Goal: Complete application form

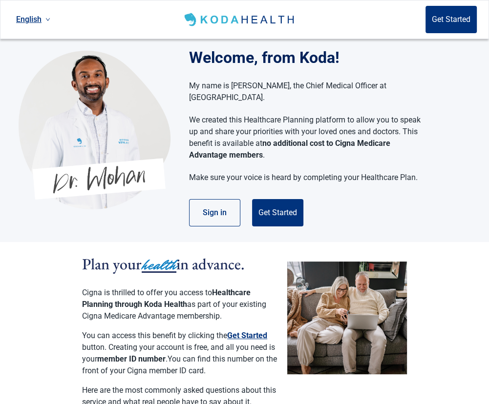
scroll to position [1, 0]
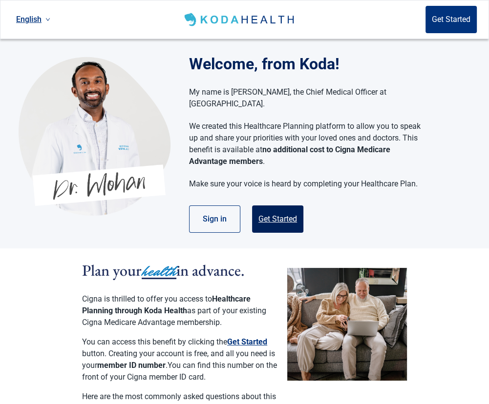
click at [286, 209] on button "Get Started" at bounding box center [277, 219] width 51 height 27
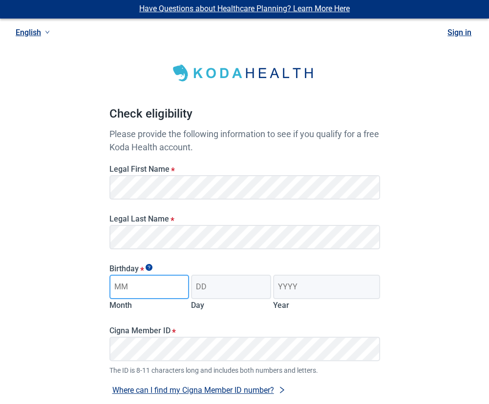
click at [155, 284] on input "Month" at bounding box center [149, 287] width 80 height 24
type input "06"
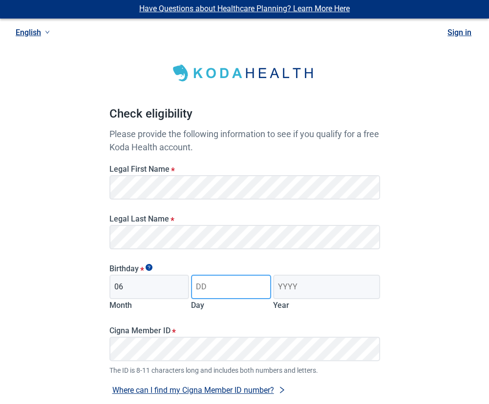
click at [219, 288] on input "Day" at bounding box center [231, 287] width 80 height 24
type input "24"
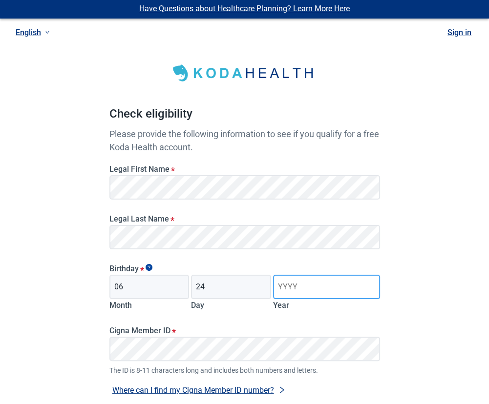
click at [310, 287] on input "Year" at bounding box center [326, 287] width 106 height 24
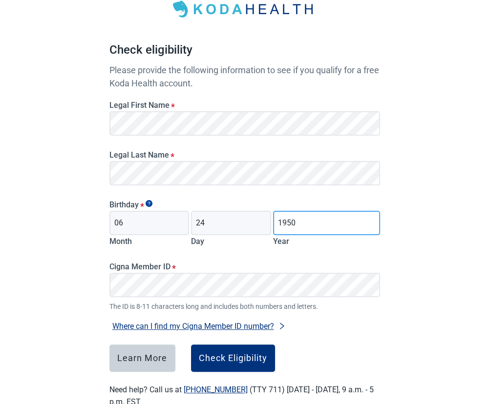
scroll to position [66, 0]
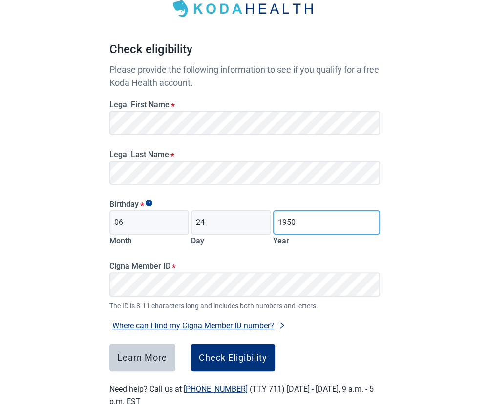
type input "1950"
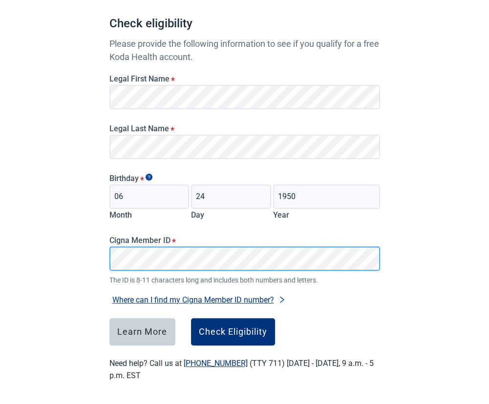
scroll to position [93, 0]
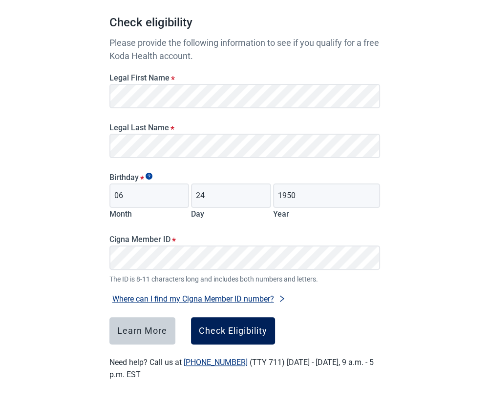
click at [242, 332] on div "Check Eligibility" at bounding box center [233, 331] width 68 height 10
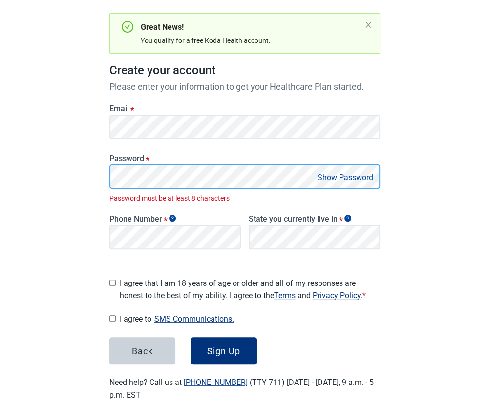
scroll to position [110, 0]
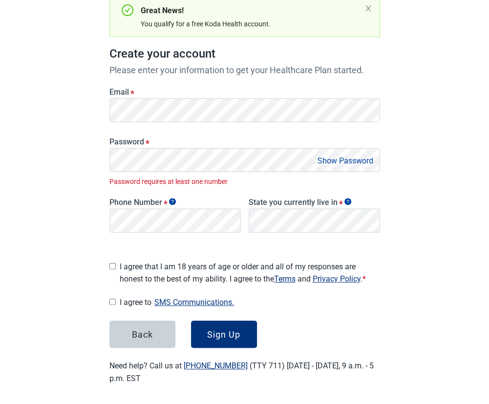
click at [336, 160] on button "Show Password" at bounding box center [345, 160] width 62 height 13
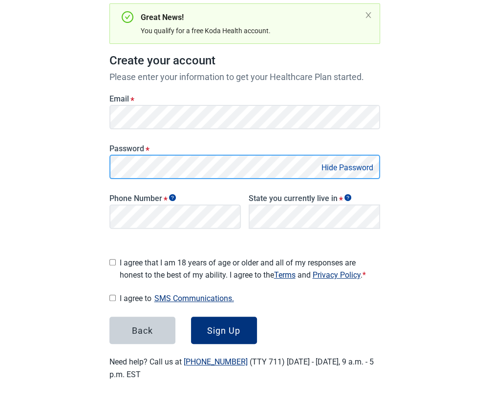
scroll to position [100, 0]
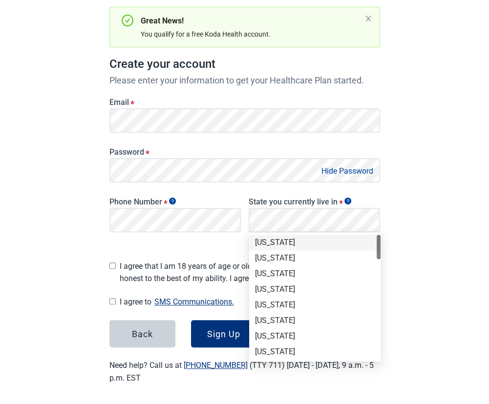
click at [309, 249] on div "[US_STATE]" at bounding box center [314, 243] width 131 height 16
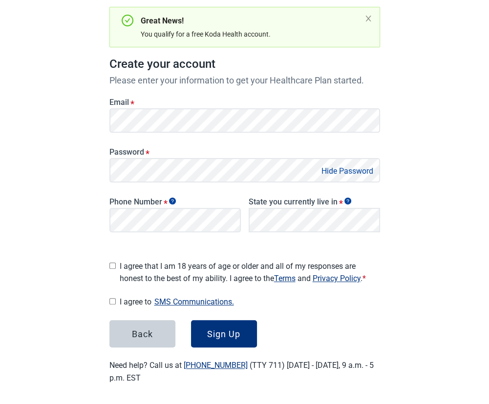
click at [110, 264] on input "I agree that I am 18 years of age or older and all of my responses are honest t…" at bounding box center [112, 266] width 6 height 6
checkbox input "true"
click at [111, 298] on input "I agree to SMS Communications." at bounding box center [112, 301] width 6 height 6
checkbox input "true"
click at [232, 331] on div "Sign Up" at bounding box center [223, 334] width 33 height 10
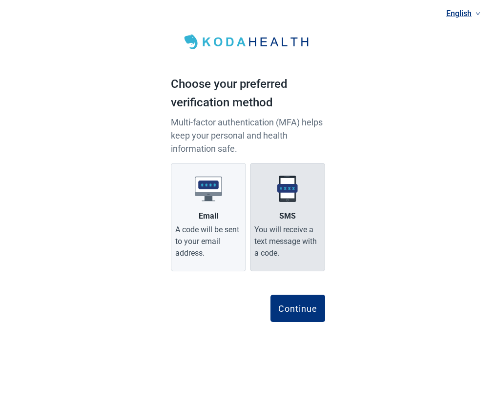
click at [297, 227] on div "You will receive a text message with a code." at bounding box center [287, 241] width 66 height 35
click at [0, 0] on input "SMS You will receive a text message with a code." at bounding box center [0, 0] width 0 height 0
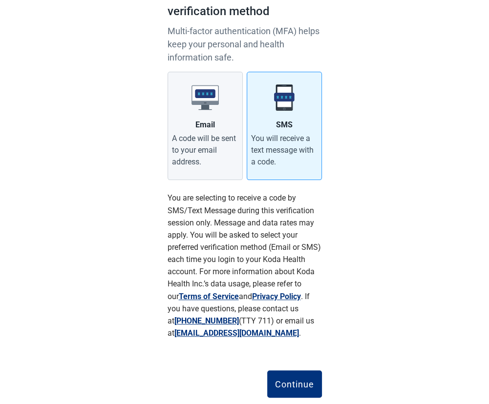
scroll to position [116, 0]
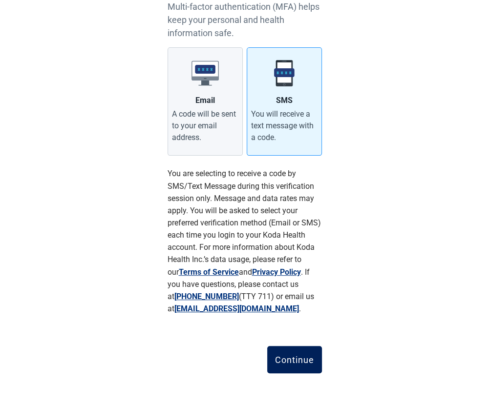
click at [296, 361] on div "Continue" at bounding box center [294, 360] width 39 height 10
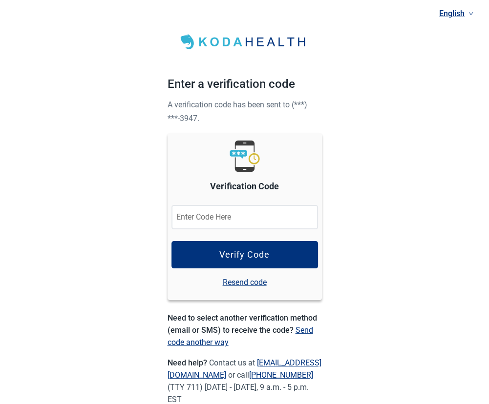
click at [249, 221] on input "Verification Code" at bounding box center [244, 217] width 146 height 24
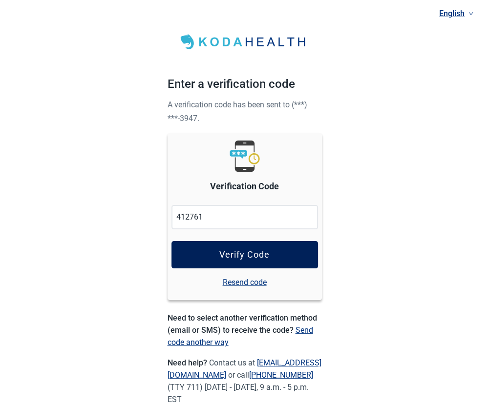
type input "412761"
click at [249, 250] on div "Verify Code" at bounding box center [244, 255] width 50 height 10
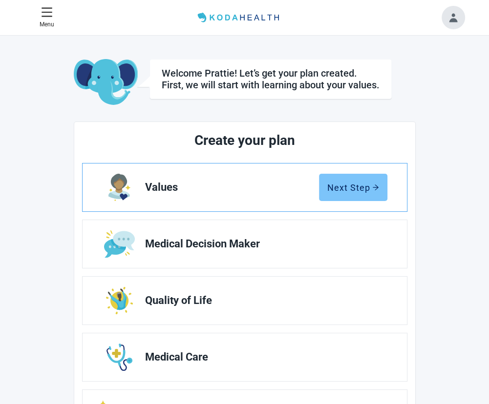
click at [359, 184] on div "Next Step" at bounding box center [353, 188] width 52 height 10
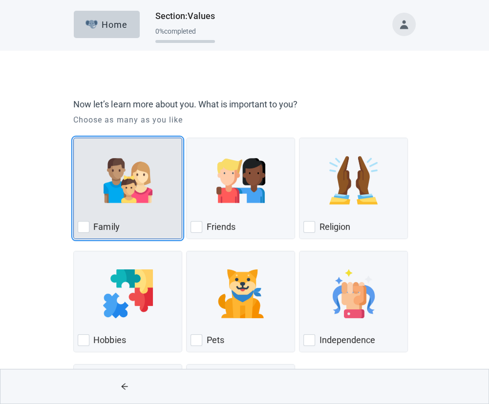
click at [101, 220] on div "Family" at bounding box center [128, 227] width 100 height 16
click at [74, 138] on input "Family" at bounding box center [73, 138] width 0 height 0
checkbox input "true"
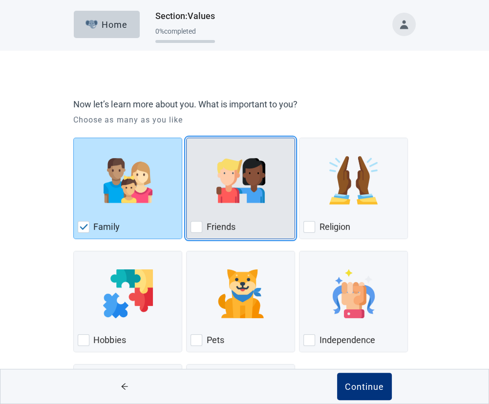
click at [199, 223] on div "Friends, checkbox, not checked" at bounding box center [196, 227] width 12 height 12
click at [186, 138] on input "Friends" at bounding box center [186, 138] width 0 height 0
checkbox input "true"
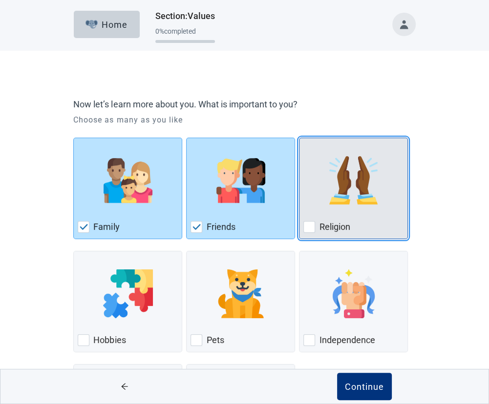
click at [312, 227] on div "Religion, checkbox, not checked" at bounding box center [309, 227] width 12 height 12
click at [299, 138] on input "Religion" at bounding box center [299, 138] width 0 height 0
checkbox input "true"
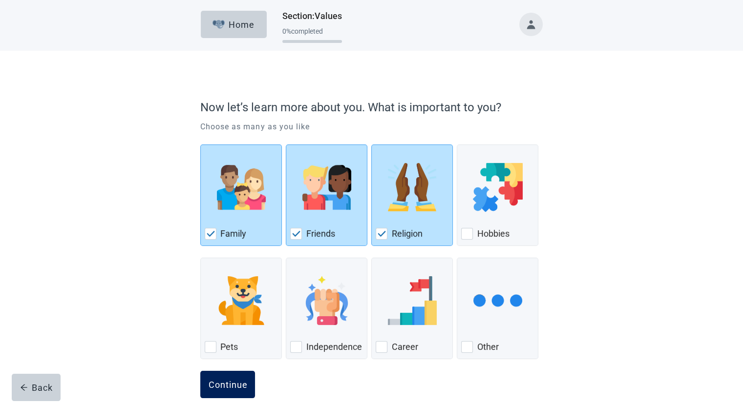
click at [217, 380] on div "Continue" at bounding box center [227, 385] width 39 height 10
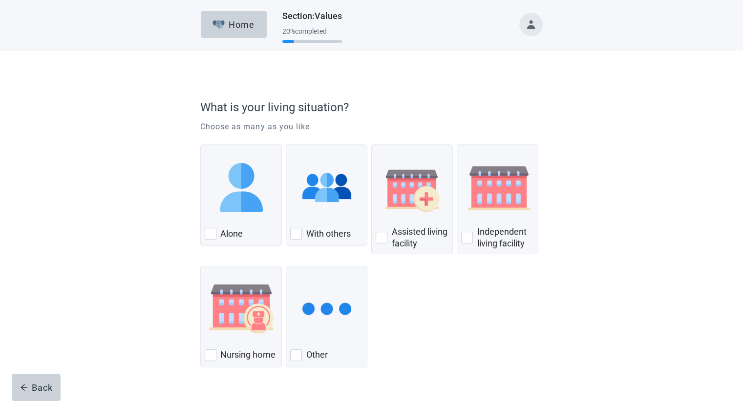
scroll to position [24, 0]
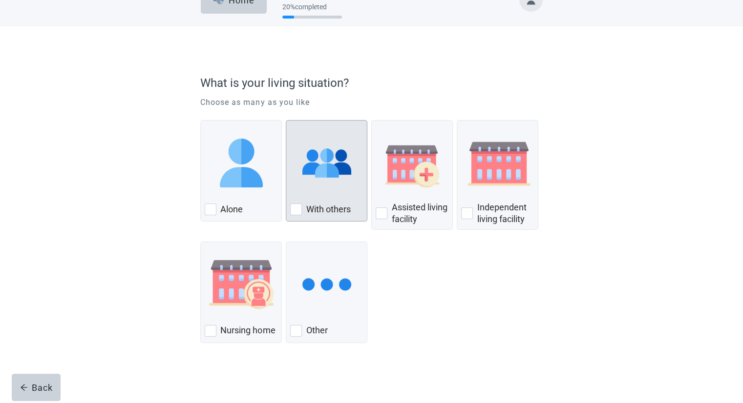
click at [297, 209] on div "With Others, checkbox, not checked" at bounding box center [296, 210] width 12 height 12
click at [286, 121] on input "With others" at bounding box center [286, 120] width 0 height 0
checkbox input "true"
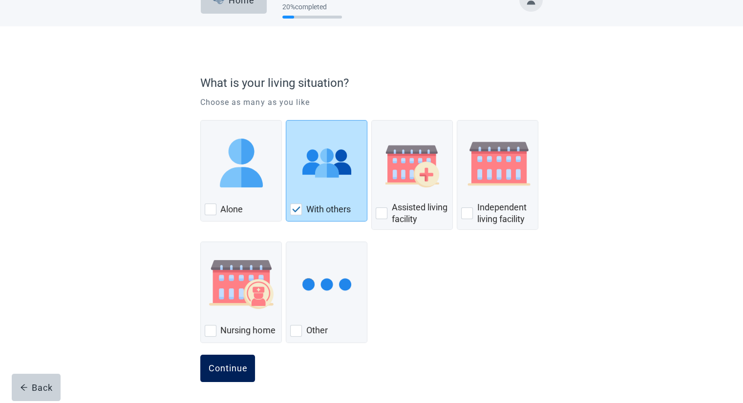
click at [225, 373] on div "Continue" at bounding box center [227, 369] width 39 height 10
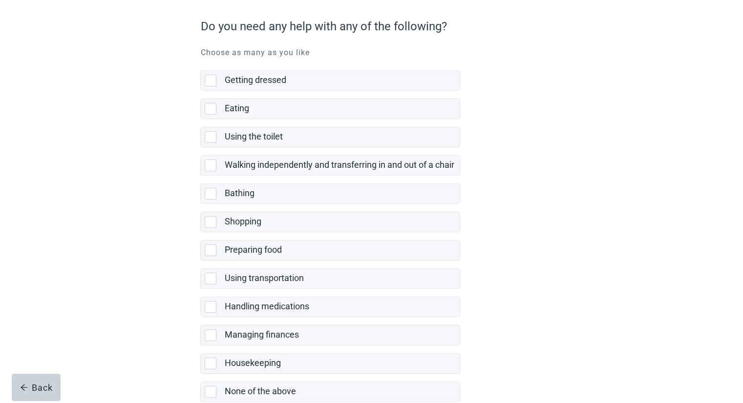
scroll to position [98, 0]
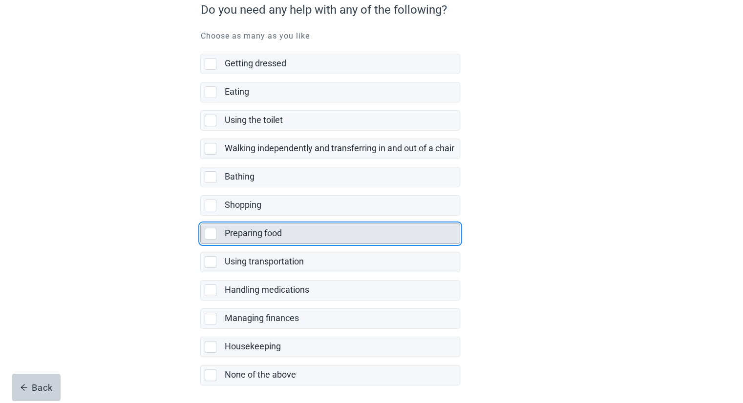
click at [210, 233] on div "Preparing food, checkbox, not selected" at bounding box center [211, 234] width 12 height 12
click at [201, 216] on input "Preparing food" at bounding box center [200, 216] width 0 height 0
checkbox input "true"
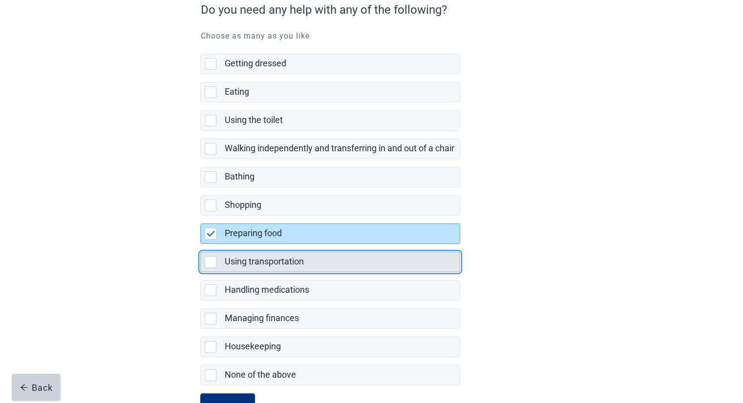
click at [207, 260] on div "Using transportation, checkbox, not selected" at bounding box center [211, 262] width 12 height 12
click at [201, 245] on input "Using transportation" at bounding box center [200, 244] width 0 height 0
checkbox input "true"
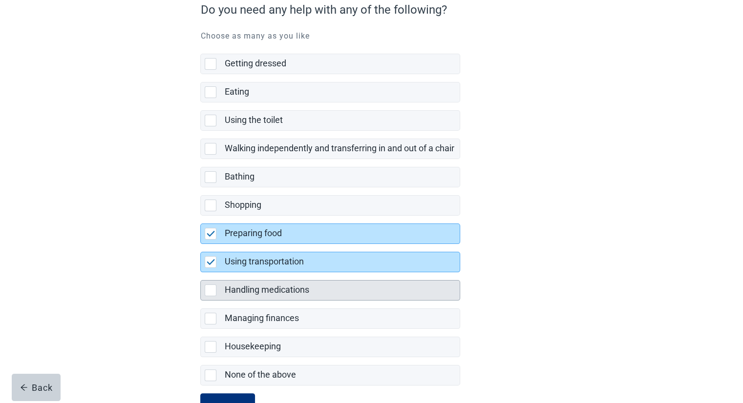
click at [210, 290] on div "Handling medications, checkbox, not selected" at bounding box center [211, 291] width 12 height 12
click at [201, 273] on input "Handling medications" at bounding box center [200, 272] width 0 height 0
checkbox input "true"
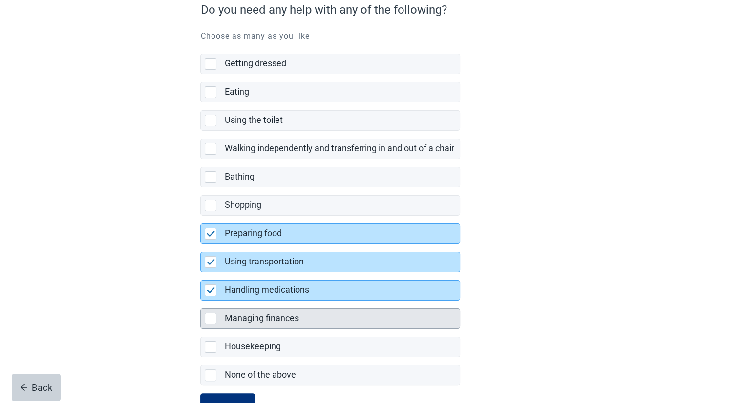
click at [213, 315] on div "Managing finances, checkbox, not selected" at bounding box center [211, 319] width 12 height 12
click at [201, 301] on input "Managing finances" at bounding box center [200, 301] width 0 height 0
checkbox input "true"
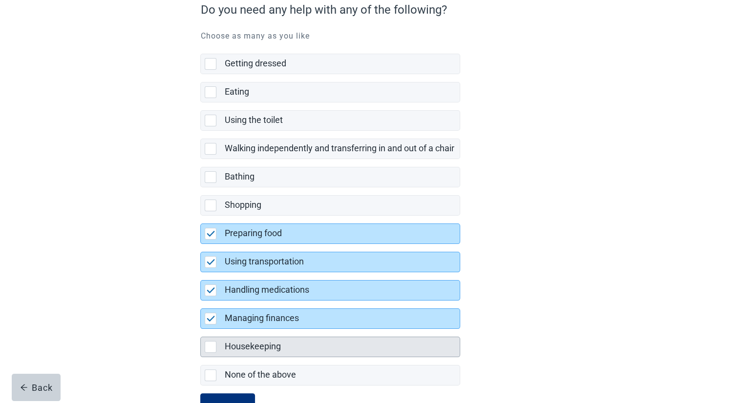
scroll to position [135, 0]
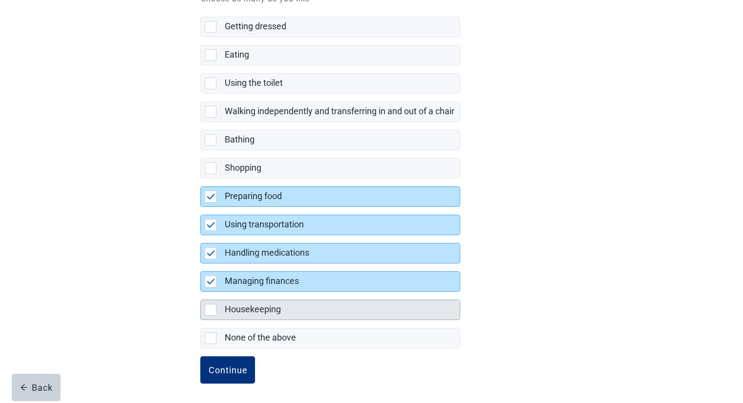
click at [216, 309] on div "Housekeeping, checkbox, not selected" at bounding box center [213, 310] width 16 height 12
click at [201, 292] on input "Housekeeping" at bounding box center [200, 292] width 0 height 0
checkbox input "true"
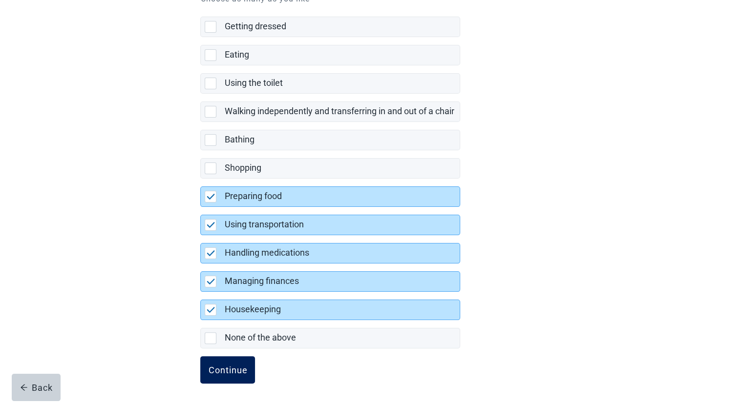
click at [227, 372] on div "Continue" at bounding box center [227, 370] width 39 height 10
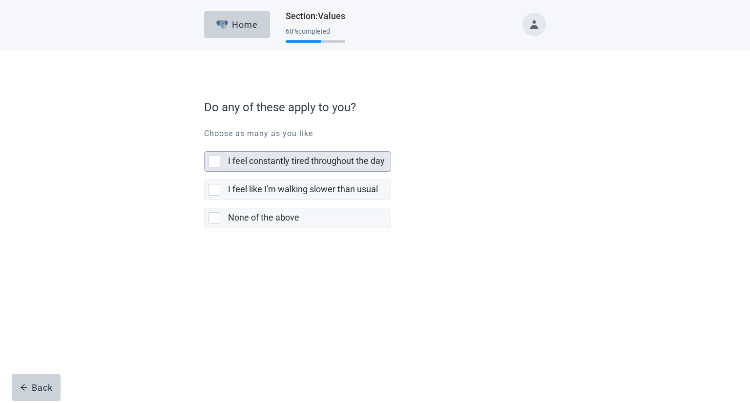
click at [211, 161] on div "I feel constantly tired throughout the day, checkbox, not selected" at bounding box center [214, 162] width 12 height 12
click at [205, 144] on input "I feel constantly tired throughout the day" at bounding box center [204, 144] width 0 height 0
checkbox input "true"
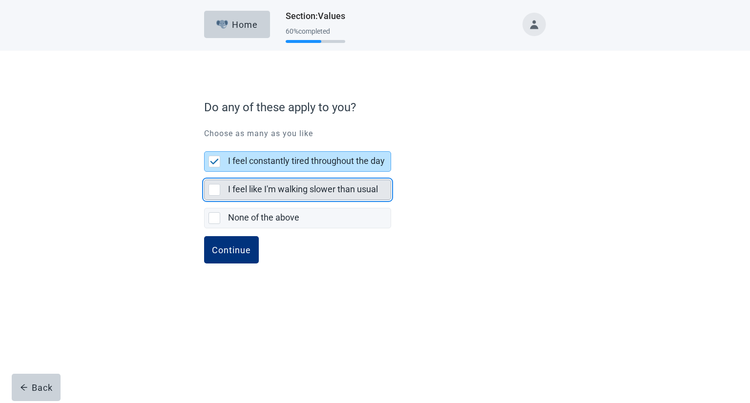
click at [212, 188] on div "I feel like I'm walking slower than usual, checkbox, not selected" at bounding box center [214, 190] width 12 height 12
click at [205, 172] on input "I feel like I'm walking slower than usual" at bounding box center [204, 172] width 0 height 0
checkbox input "true"
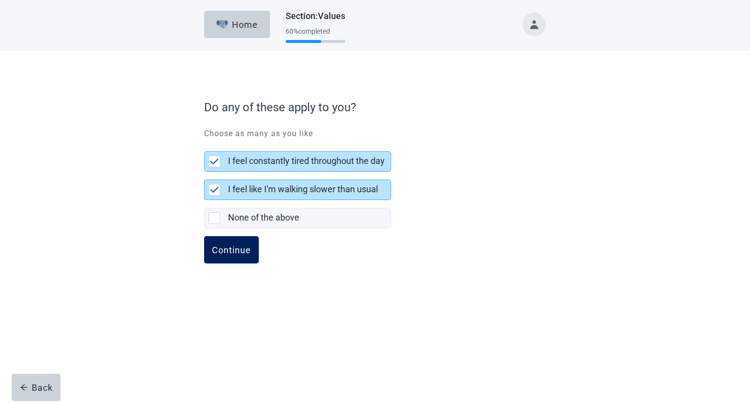
click at [218, 248] on div "Continue" at bounding box center [231, 250] width 39 height 10
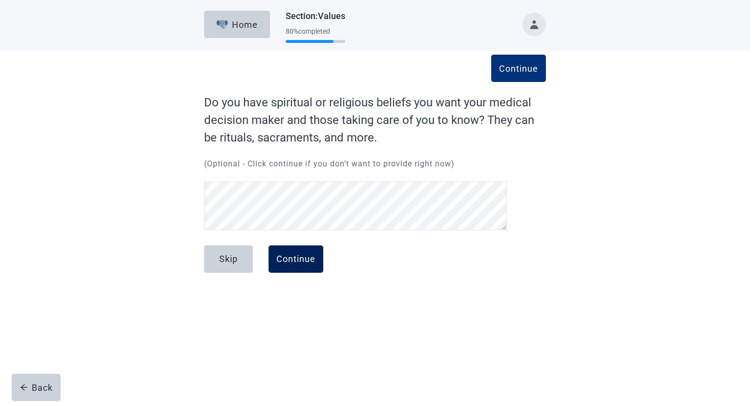
click at [306, 257] on div "Continue" at bounding box center [295, 259] width 39 height 10
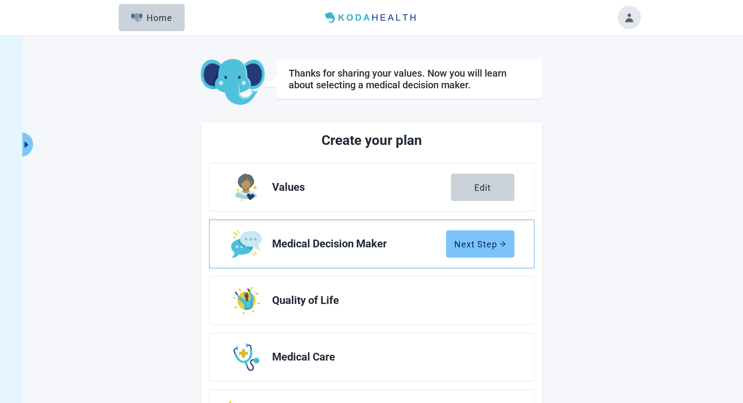
click at [421, 240] on div "Next Step" at bounding box center [480, 244] width 52 height 10
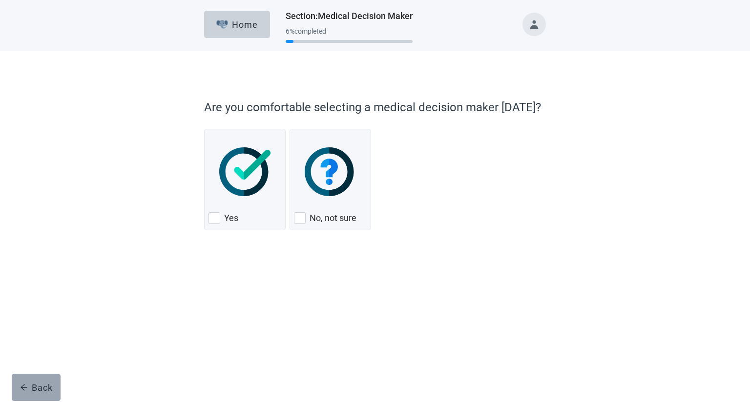
click at [45, 385] on div "Back" at bounding box center [36, 388] width 33 height 10
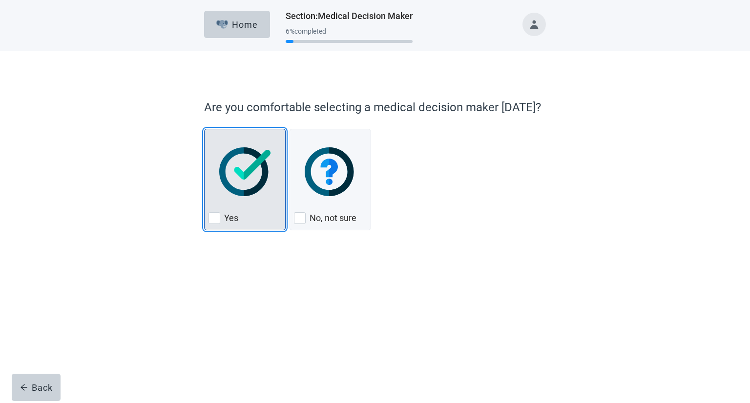
click at [217, 219] on div "Yes, checkbox, not checked" at bounding box center [214, 218] width 12 height 12
click at [205, 129] on input "Yes" at bounding box center [204, 129] width 0 height 0
checkbox input "true"
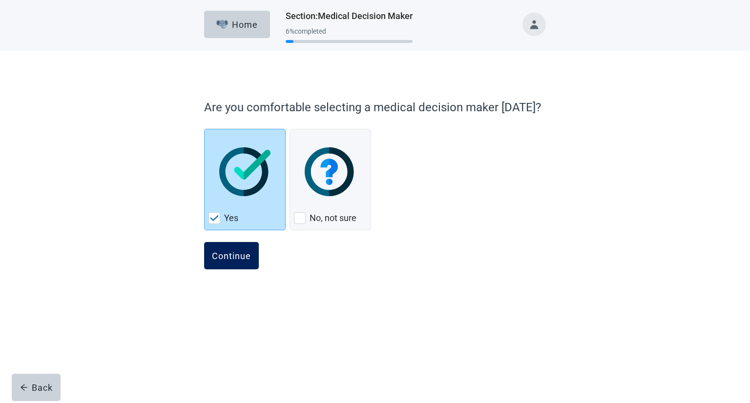
click at [232, 254] on div "Continue" at bounding box center [231, 256] width 39 height 10
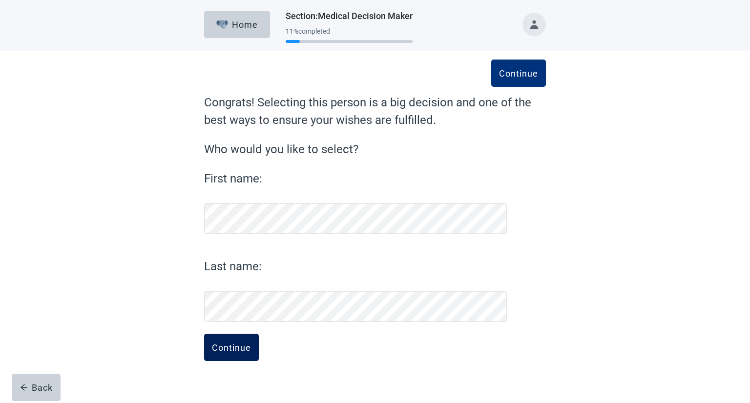
click at [236, 351] on div "Continue" at bounding box center [231, 348] width 39 height 10
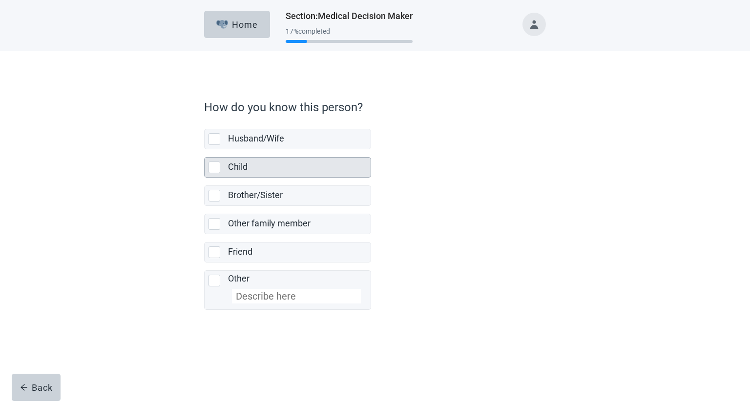
click at [215, 171] on div "Child, checkbox, not selected" at bounding box center [214, 168] width 12 height 12
click at [205, 150] on input "Child" at bounding box center [204, 149] width 0 height 0
checkbox input "true"
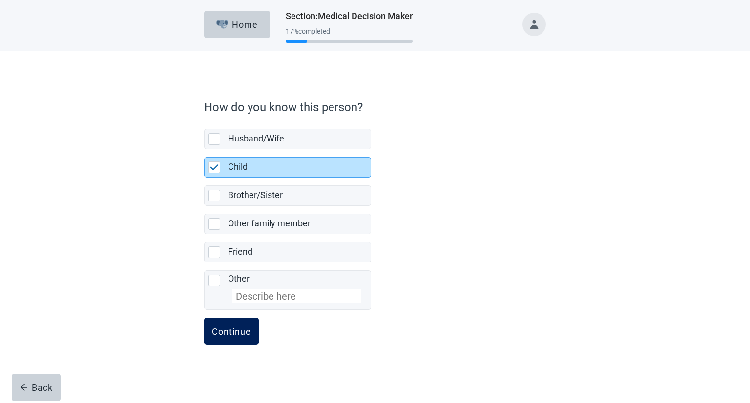
click at [236, 329] on div "Continue" at bounding box center [231, 332] width 39 height 10
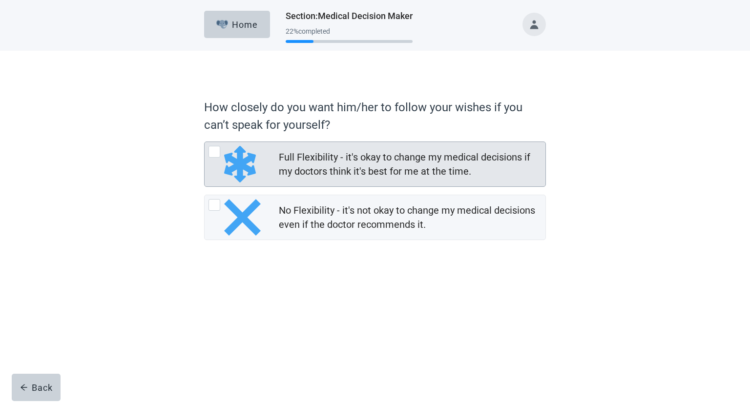
click at [214, 151] on div "Full Flexibility - it's okay to change my medical decisions if my doctors think…" at bounding box center [214, 152] width 12 height 12
click at [205, 142] on input "Full Flexibility - it's okay to change my medical decisions if my doctors think…" at bounding box center [204, 142] width 0 height 0
radio input "true"
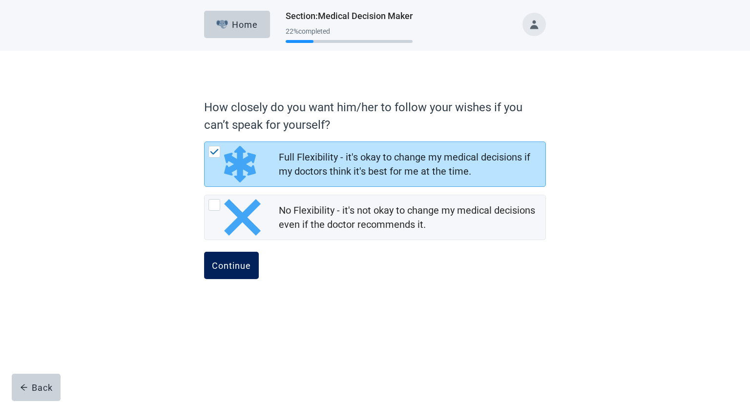
click at [228, 258] on button "Continue" at bounding box center [231, 265] width 55 height 27
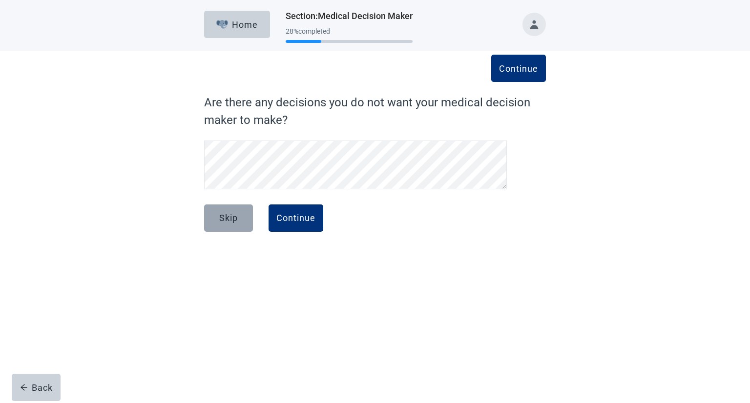
click at [228, 217] on div "Skip" at bounding box center [228, 218] width 19 height 10
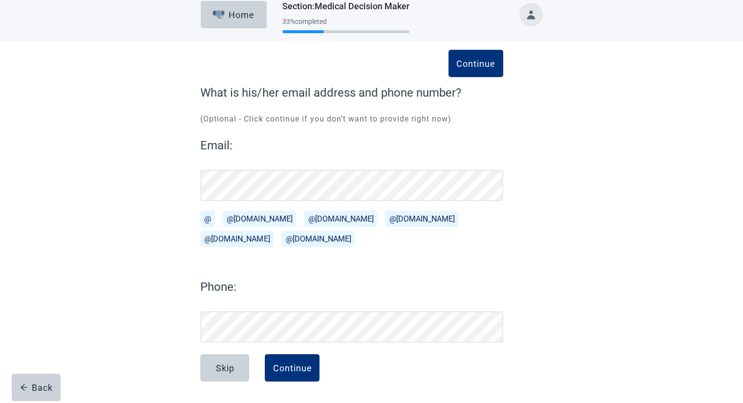
scroll to position [10, 0]
click at [238, 218] on button "@[DOMAIN_NAME]" at bounding box center [259, 219] width 73 height 16
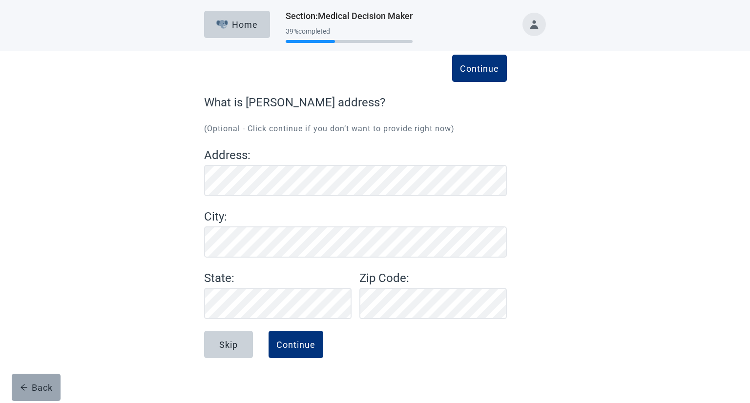
click at [29, 387] on div "Back" at bounding box center [36, 388] width 33 height 10
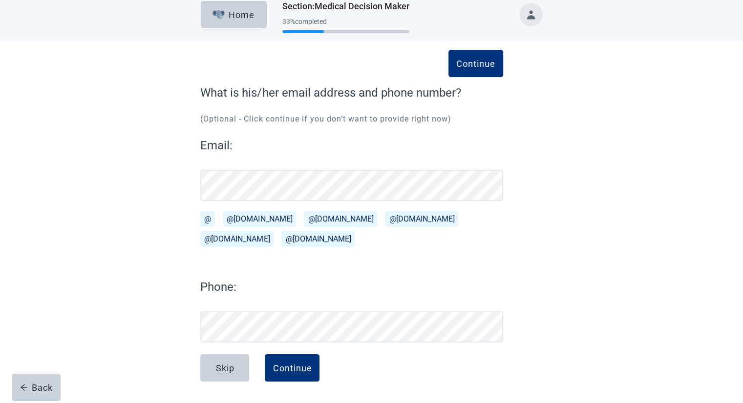
scroll to position [10, 0]
click at [305, 364] on div "Continue" at bounding box center [291, 368] width 39 height 10
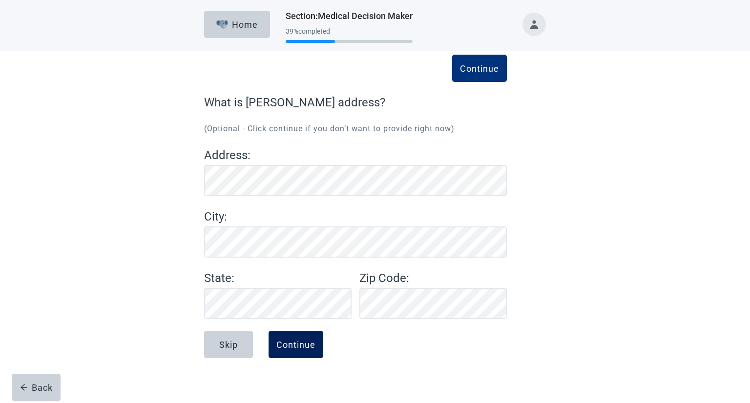
click at [286, 351] on button "Continue" at bounding box center [296, 344] width 55 height 27
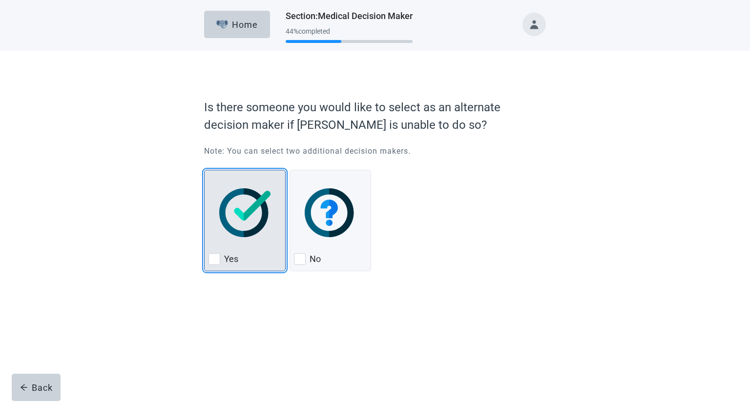
click at [212, 263] on div "Yes, checkbox, not checked" at bounding box center [214, 259] width 12 height 12
click at [205, 170] on input "Yes" at bounding box center [204, 170] width 0 height 0
checkbox input "true"
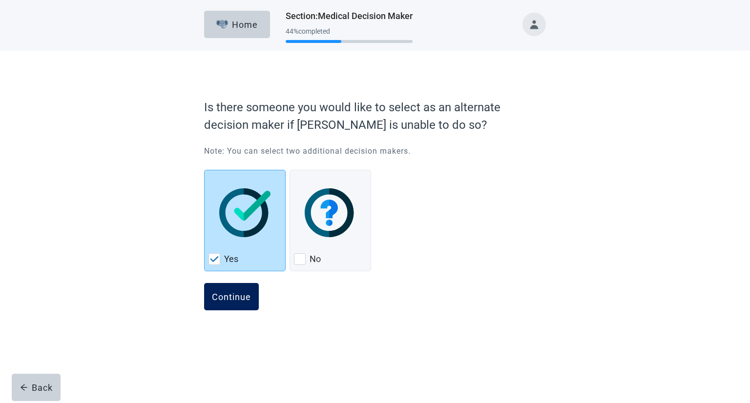
click at [229, 305] on button "Continue" at bounding box center [231, 296] width 55 height 27
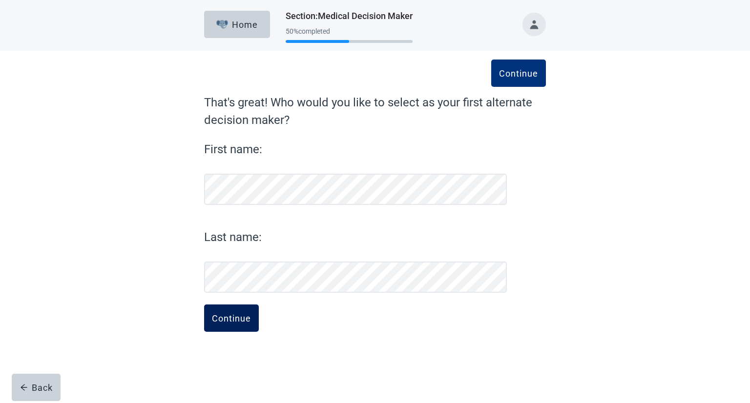
click at [229, 317] on div "Continue" at bounding box center [231, 318] width 39 height 10
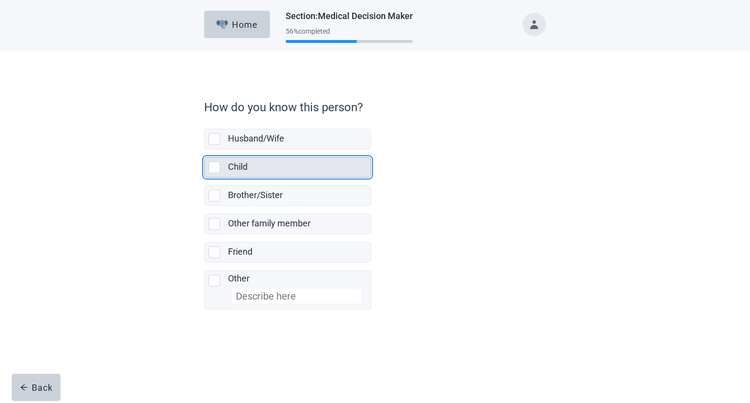
click at [221, 166] on div "Child, checkbox, not selected" at bounding box center [216, 168] width 16 height 12
click at [205, 150] on input "Child" at bounding box center [204, 149] width 0 height 0
checkbox input "true"
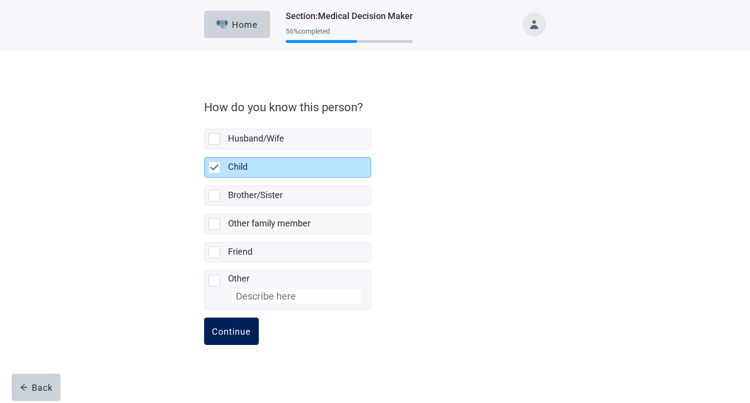
click at [236, 331] on div "Continue" at bounding box center [231, 332] width 39 height 10
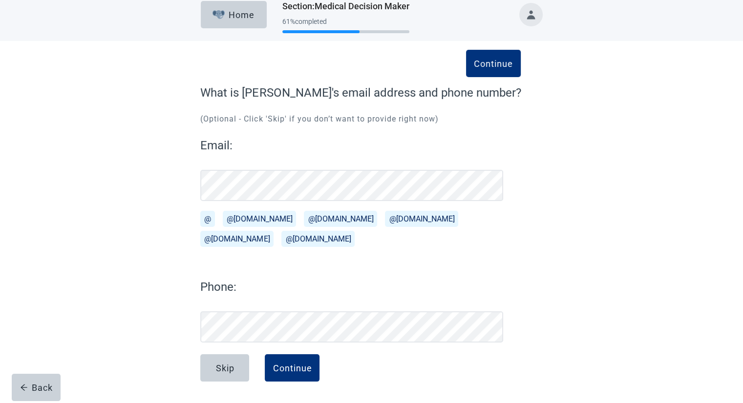
scroll to position [10, 0]
click at [287, 370] on div "Continue" at bounding box center [291, 368] width 39 height 10
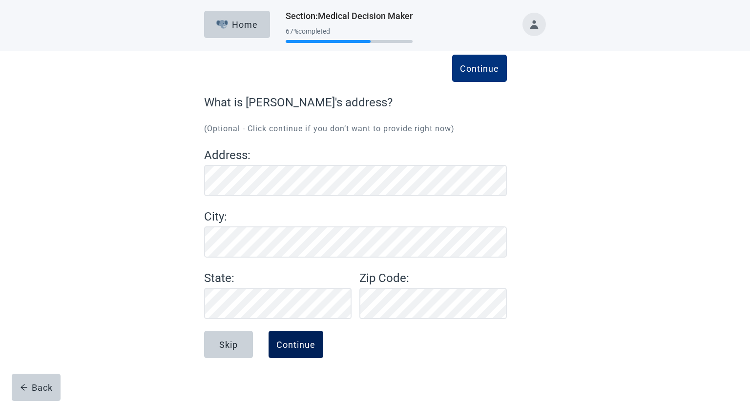
click at [295, 345] on div "Continue" at bounding box center [295, 345] width 39 height 10
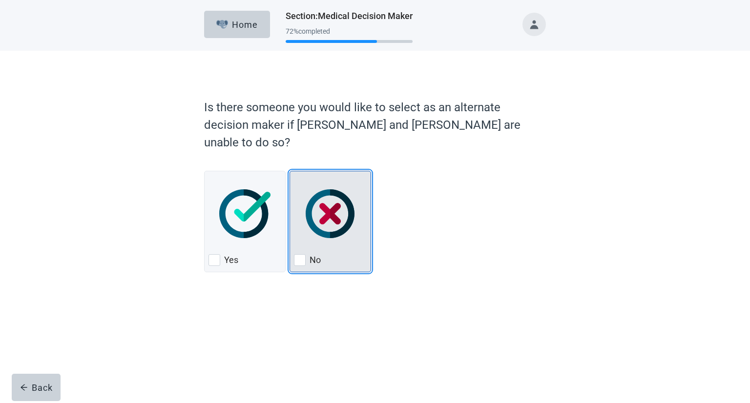
click at [300, 254] on div "No, checkbox, not checked" at bounding box center [300, 260] width 12 height 12
click at [290, 171] on input "No" at bounding box center [290, 171] width 0 height 0
checkbox input "true"
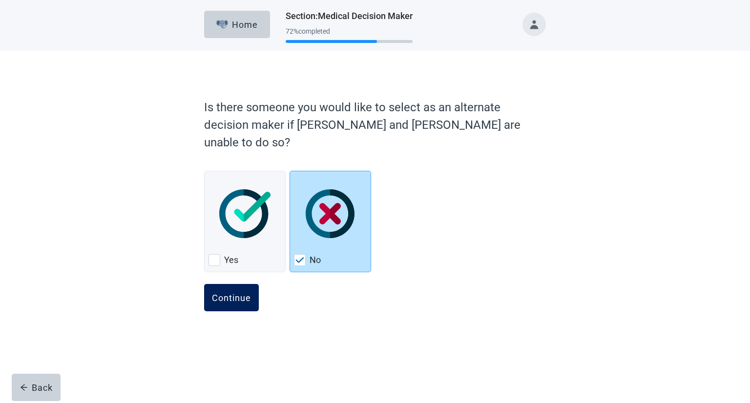
click at [238, 293] on div "Continue" at bounding box center [231, 298] width 39 height 10
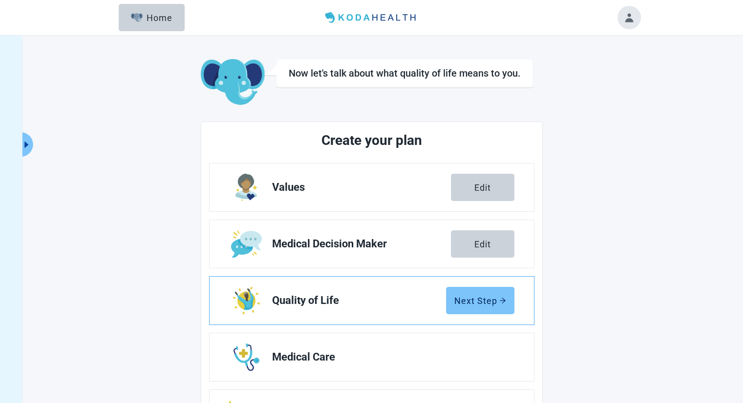
click at [421, 296] on div "Next Step" at bounding box center [480, 301] width 52 height 10
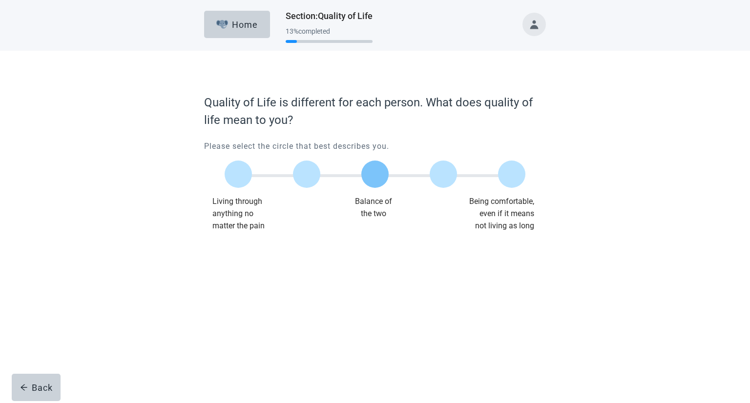
click at [380, 178] on label "Main content" at bounding box center [374, 174] width 27 height 27
click at [375, 174] on input "Quality of life scale: 50 out of 100. Balance of the two" at bounding box center [375, 174] width 0 height 0
click at [221, 254] on div "Continue" at bounding box center [231, 252] width 39 height 10
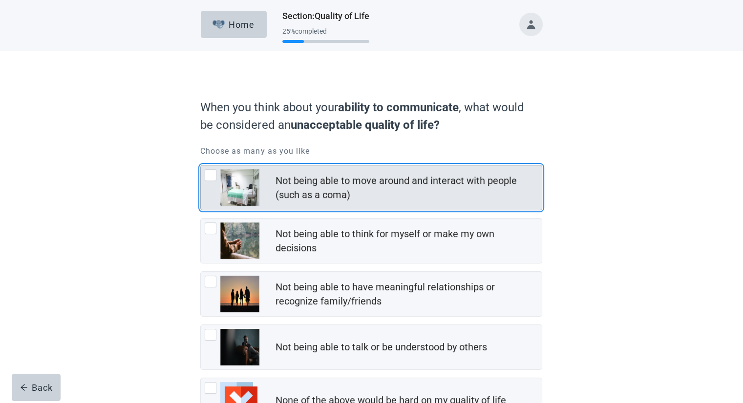
click at [208, 174] on div "Not being able to move around and interact with people (such as a coma), checkb…" at bounding box center [211, 175] width 12 height 12
click at [201, 166] on input "Not being able to move around and interact with people (such as a coma)" at bounding box center [200, 165] width 0 height 0
checkbox input "true"
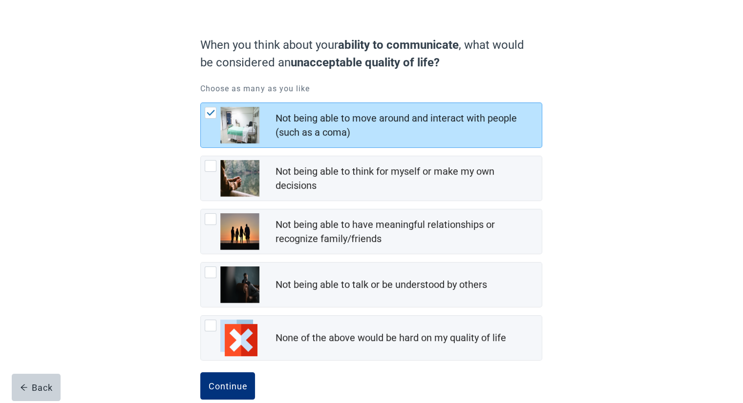
scroll to position [80, 0]
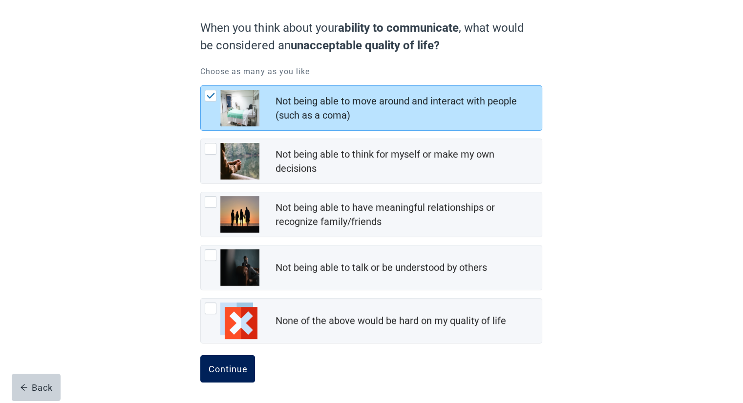
click at [217, 373] on button "Continue" at bounding box center [227, 368] width 55 height 27
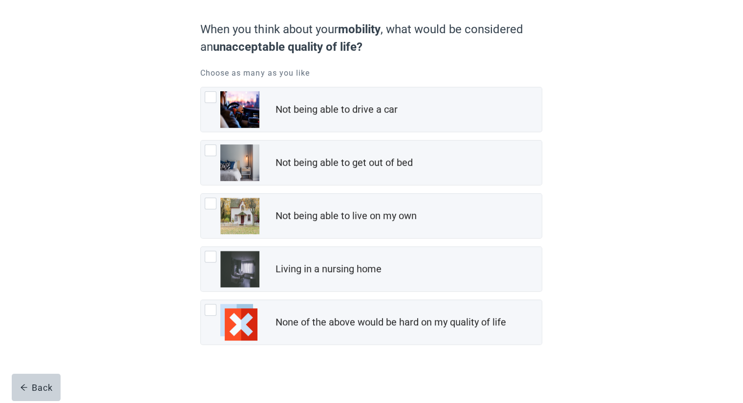
scroll to position [80, 0]
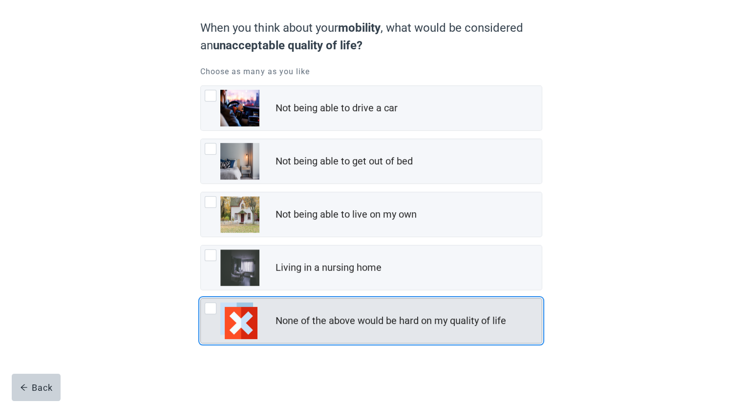
click at [221, 315] on img "None of the above would be hard on my quality of life, checkbox, not checked" at bounding box center [238, 321] width 37 height 37
click at [201, 299] on input "None of the above would be hard on my quality of life" at bounding box center [200, 298] width 0 height 0
checkbox input "true"
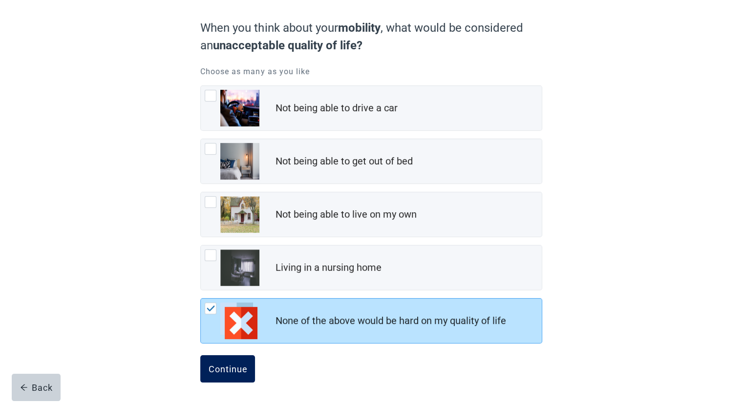
click at [233, 364] on div "Continue" at bounding box center [227, 369] width 39 height 10
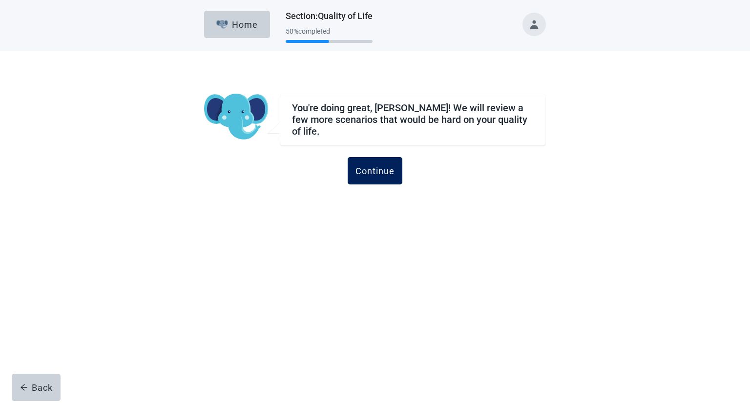
click at [376, 166] on div "Continue" at bounding box center [374, 171] width 39 height 10
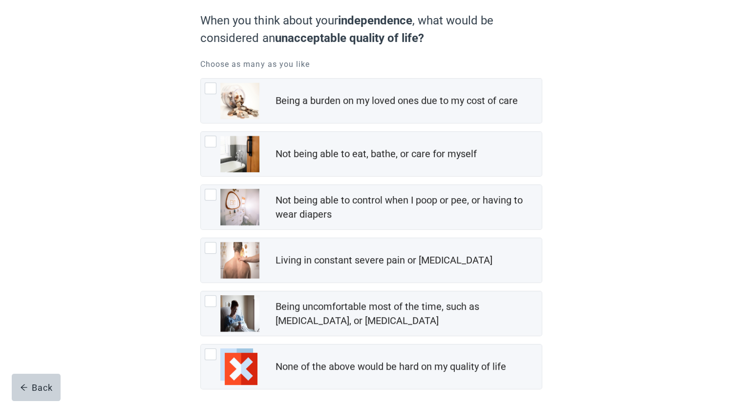
scroll to position [86, 0]
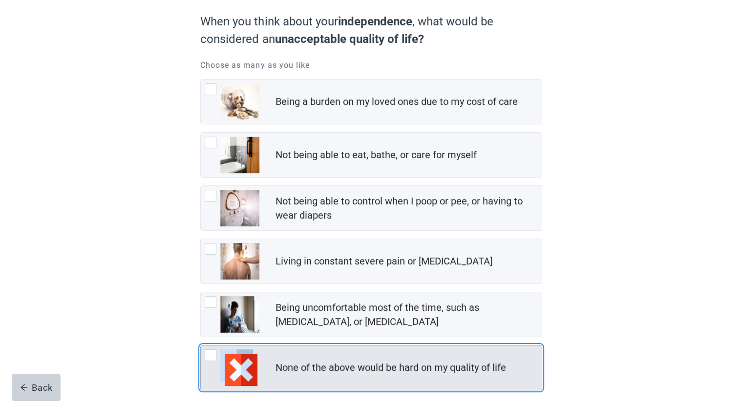
click at [208, 357] on div "None of the above would be hard on my quality of life, checkbox, not checked" at bounding box center [211, 356] width 12 height 12
click at [201, 346] on input "None of the above would be hard on my quality of life" at bounding box center [200, 345] width 0 height 0
checkbox input "true"
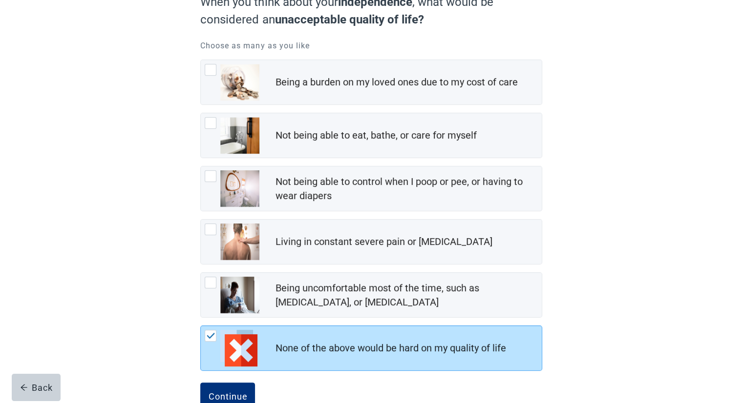
scroll to position [125, 0]
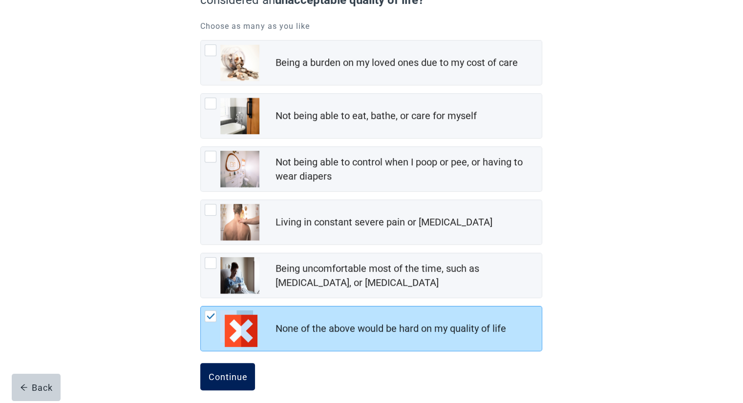
click at [248, 382] on button "Continue" at bounding box center [227, 376] width 55 height 27
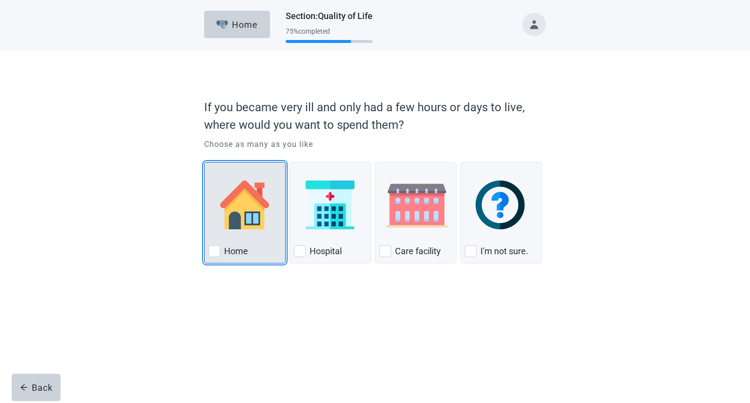
click at [209, 252] on div "Home, checkbox, not checked" at bounding box center [214, 252] width 12 height 12
click at [205, 163] on input "Home" at bounding box center [204, 162] width 0 height 0
checkbox input "true"
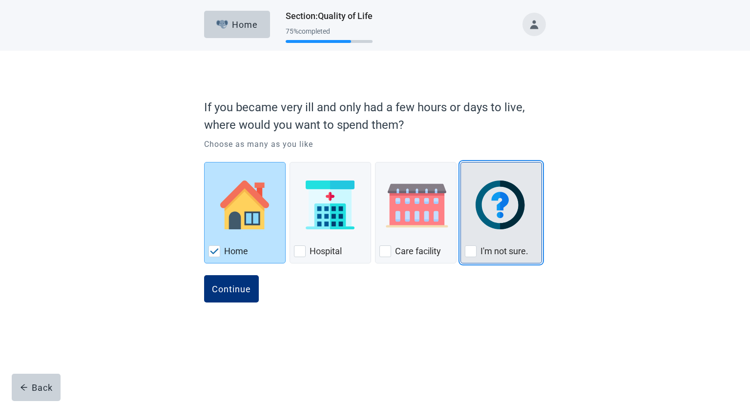
click at [421, 249] on label "I'm not sure." at bounding box center [504, 252] width 48 height 12
checkbox input "true"
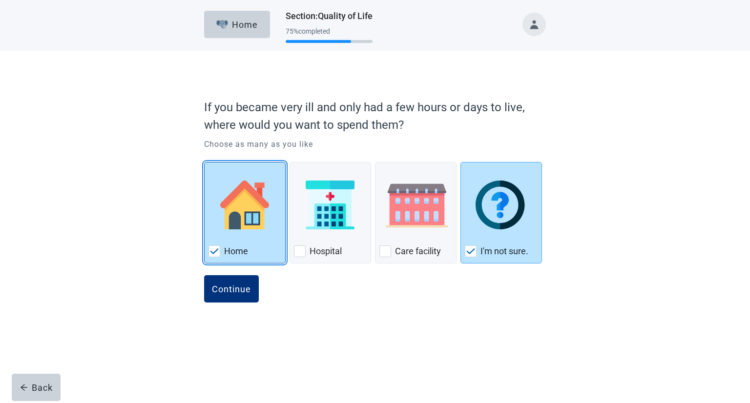
click at [233, 244] on div "Home" at bounding box center [244, 252] width 73 height 16
click at [205, 163] on input "Home" at bounding box center [204, 162] width 0 height 0
checkbox input "false"
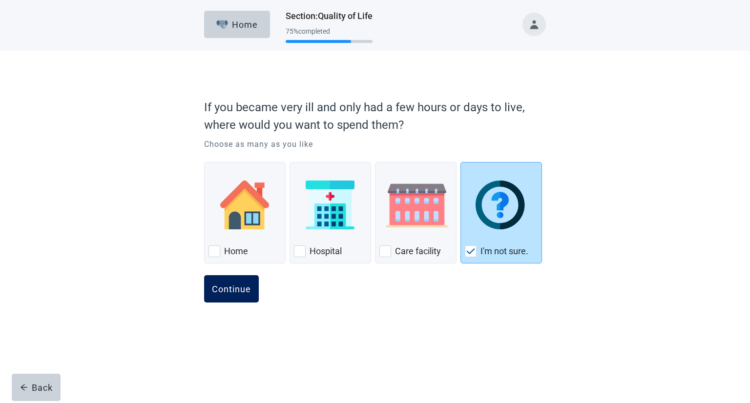
click at [233, 293] on div "Continue" at bounding box center [231, 289] width 39 height 10
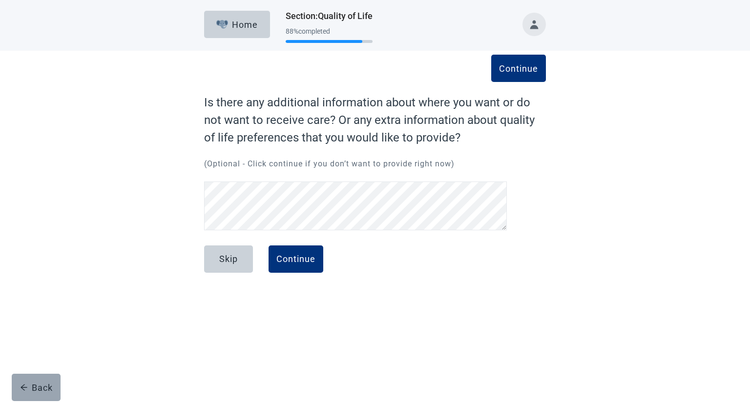
click at [43, 383] on div "Back" at bounding box center [36, 388] width 33 height 10
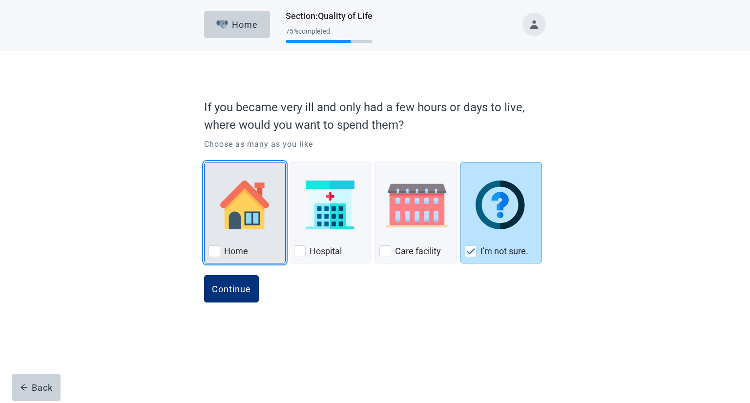
click at [227, 251] on label "Home" at bounding box center [236, 252] width 24 height 12
checkbox input "true"
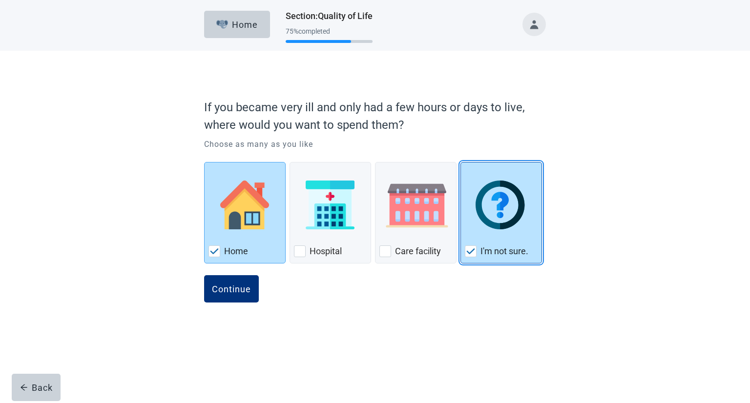
click at [421, 249] on div "I'm not sure." at bounding box center [501, 252] width 73 height 16
click at [421, 163] on input "I'm not sure." at bounding box center [460, 162] width 0 height 0
checkbox input "false"
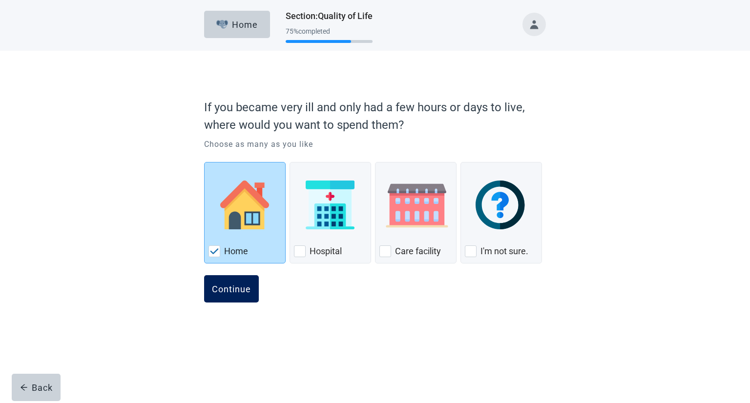
click at [225, 290] on div "Continue" at bounding box center [231, 289] width 39 height 10
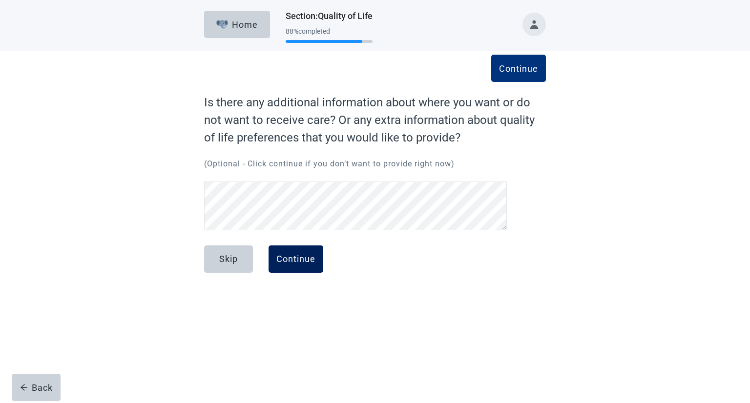
click at [297, 260] on div "Continue" at bounding box center [295, 259] width 39 height 10
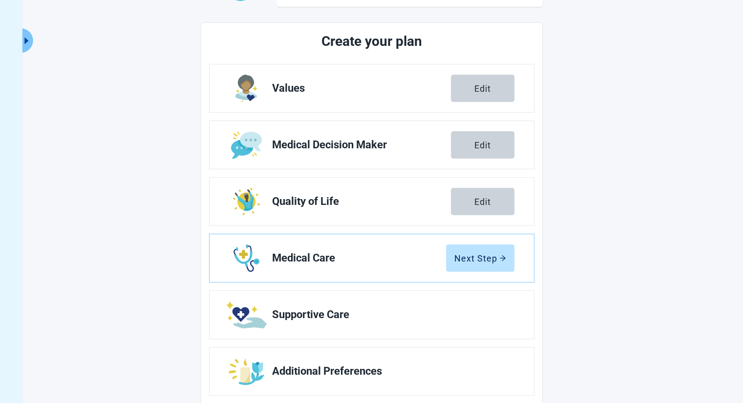
scroll to position [120, 0]
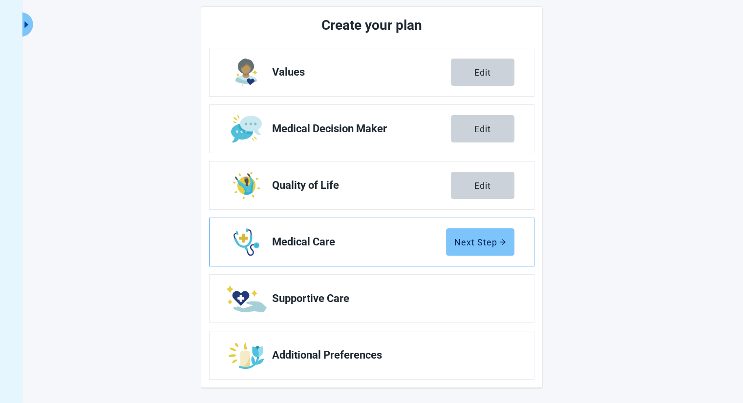
click at [421, 247] on button "Next Step" at bounding box center [480, 241] width 68 height 27
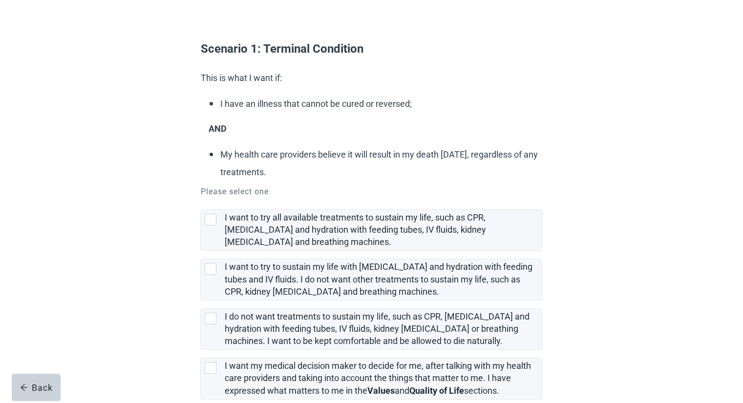
scroll to position [68, 0]
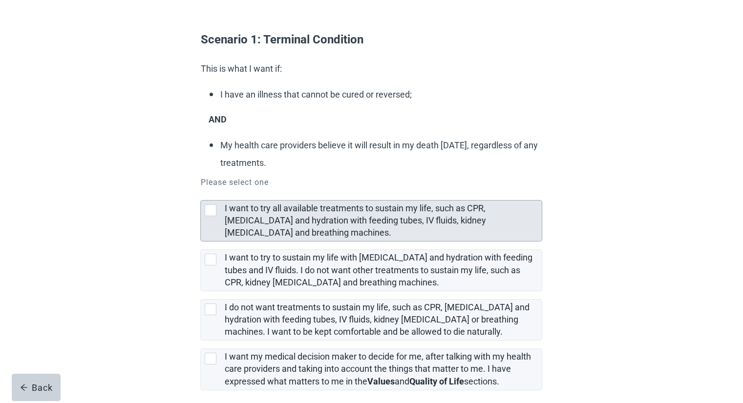
click at [219, 215] on div "I want to try all available treatments to sustain my life, such as CPR, artific…" at bounding box center [213, 211] width 16 height 12
click at [201, 193] on input "I want to try all available treatments to sustain my life, such as CPR, [MEDICA…" at bounding box center [200, 192] width 0 height 0
checkbox input "true"
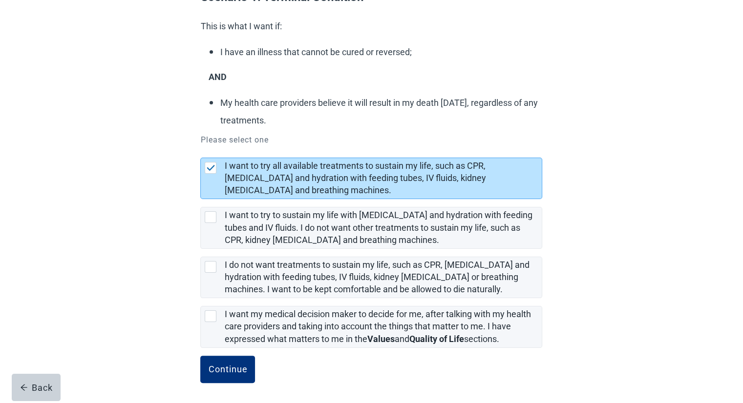
scroll to position [111, 0]
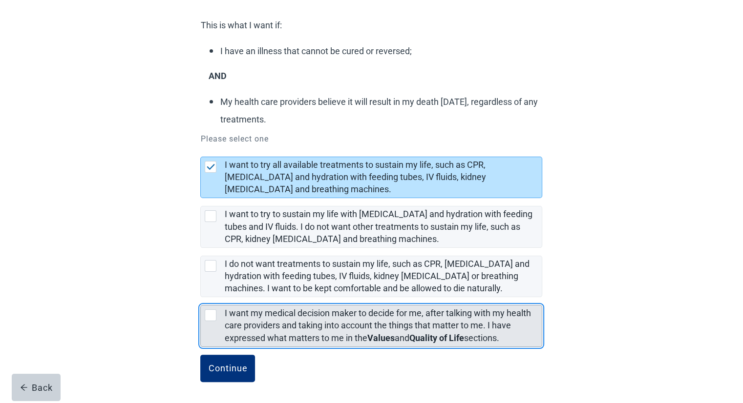
click at [216, 315] on div "[object Object], checkbox, not selected" at bounding box center [211, 316] width 12 height 12
click at [201, 298] on input "I want my medical decision maker to decide for me, after talking with my health…" at bounding box center [200, 297] width 0 height 0
checkbox input "true"
checkbox input "false"
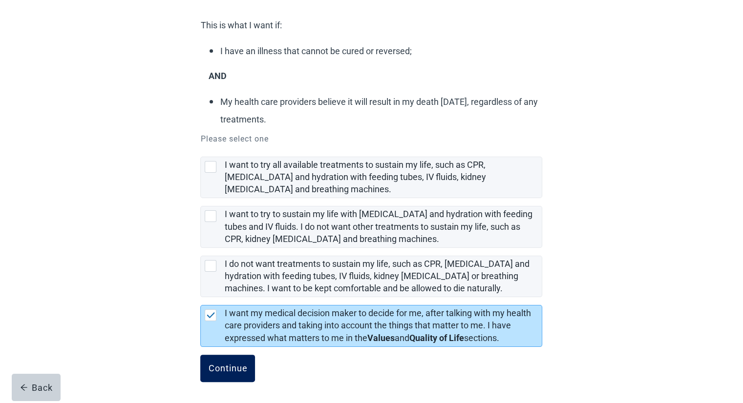
click at [223, 367] on div "Continue" at bounding box center [227, 369] width 39 height 10
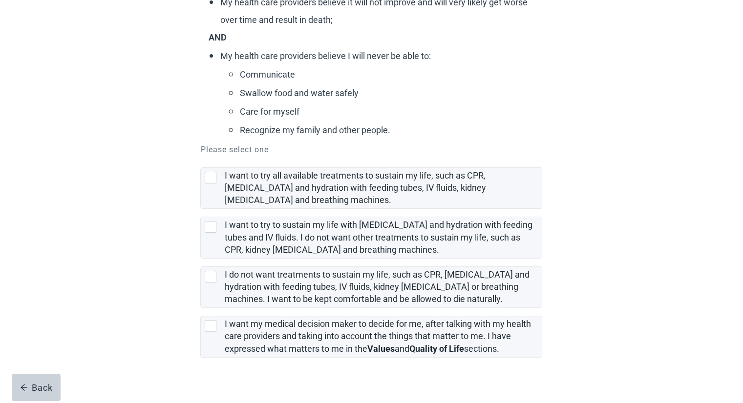
scroll to position [195, 0]
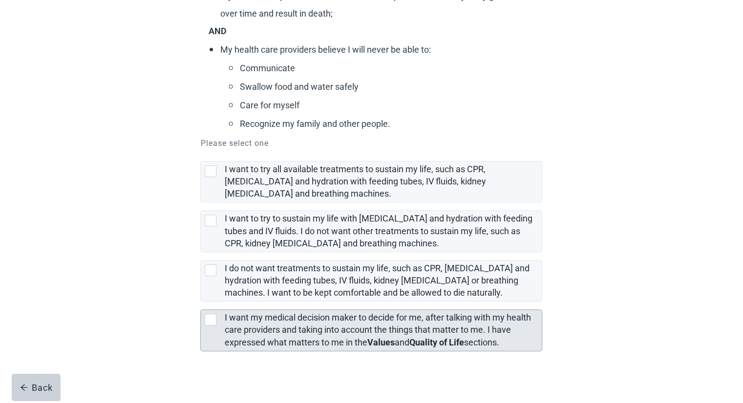
click at [277, 333] on label "I want my medical decision maker to decide for me, after talking with my health…" at bounding box center [377, 329] width 306 height 35
checkbox input "true"
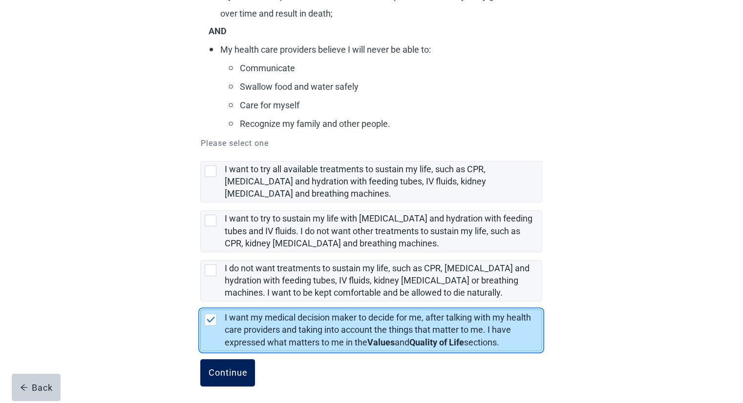
click at [228, 381] on button "Continue" at bounding box center [227, 372] width 55 height 27
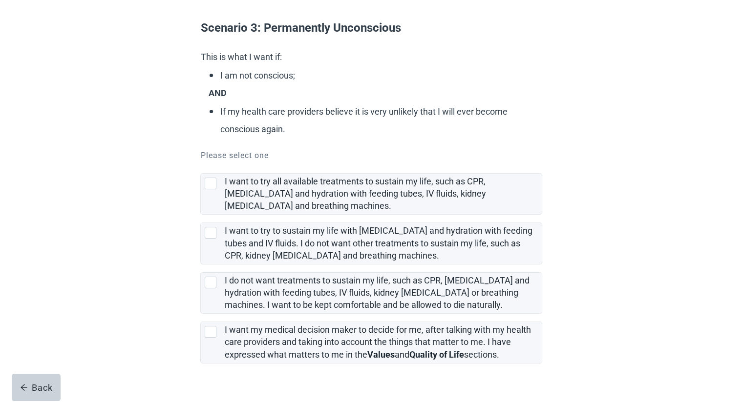
scroll to position [96, 0]
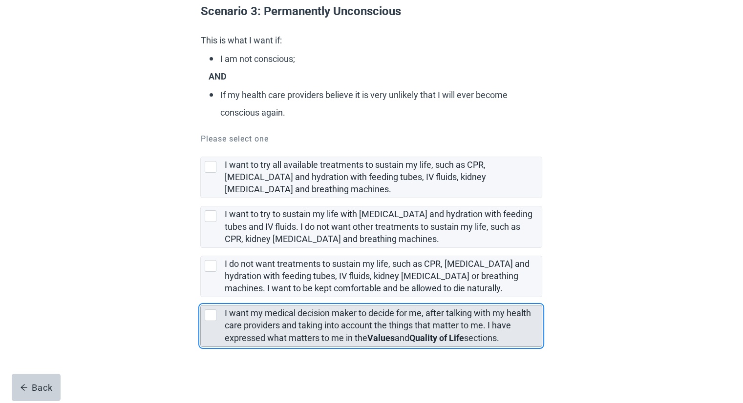
click at [213, 323] on div "I want my medical decision maker to decide for me, after talking with my health…" at bounding box center [371, 326] width 341 height 41
click at [201, 298] on input "I want my medical decision maker to decide for me, after talking with my health…" at bounding box center [200, 297] width 0 height 0
checkbox input "true"
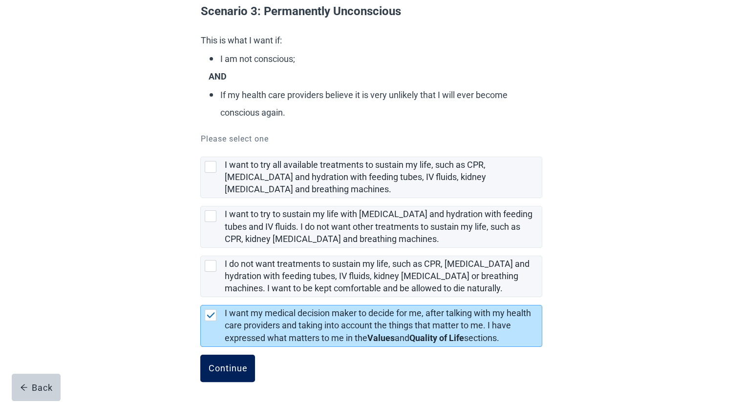
click at [236, 365] on div "Continue" at bounding box center [227, 369] width 39 height 10
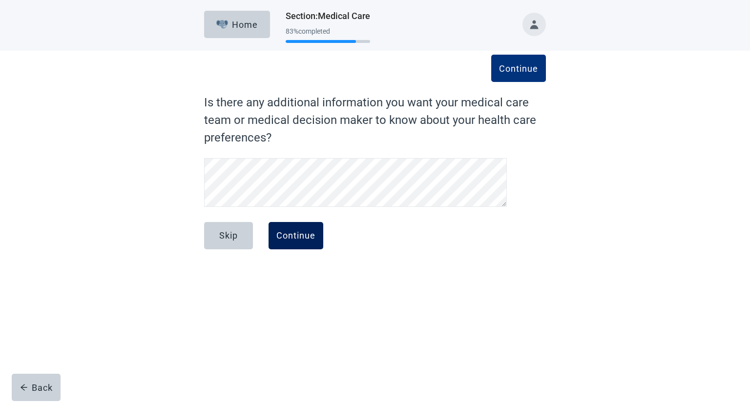
click at [293, 235] on div "Continue" at bounding box center [295, 236] width 39 height 10
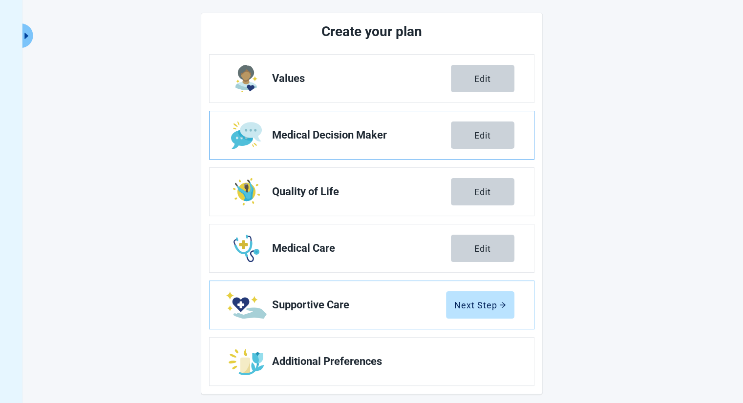
scroll to position [115, 0]
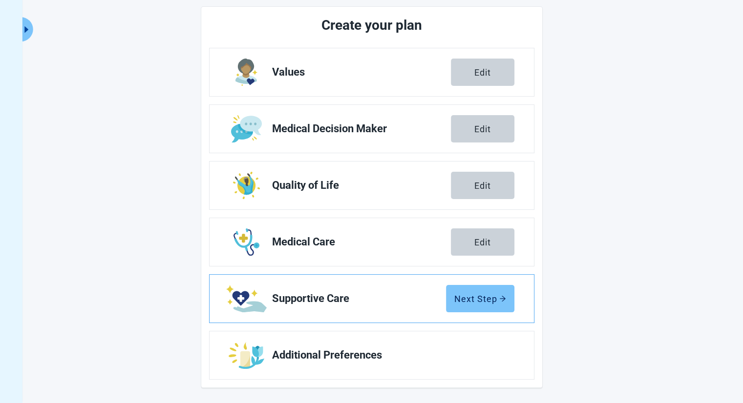
click at [421, 304] on button "Next Step" at bounding box center [480, 298] width 68 height 27
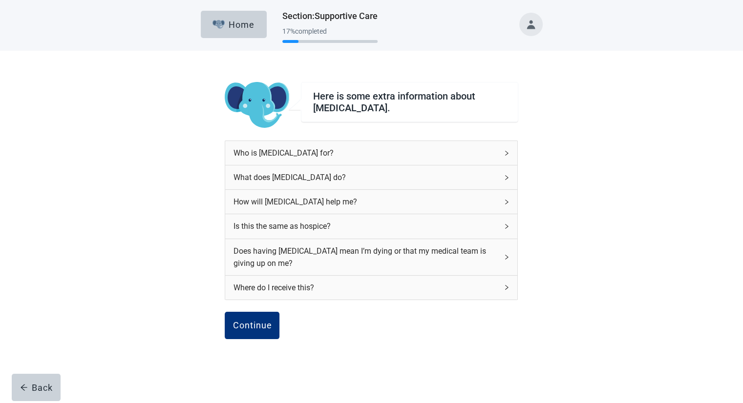
click at [421, 154] on icon "right" at bounding box center [506, 153] width 6 height 6
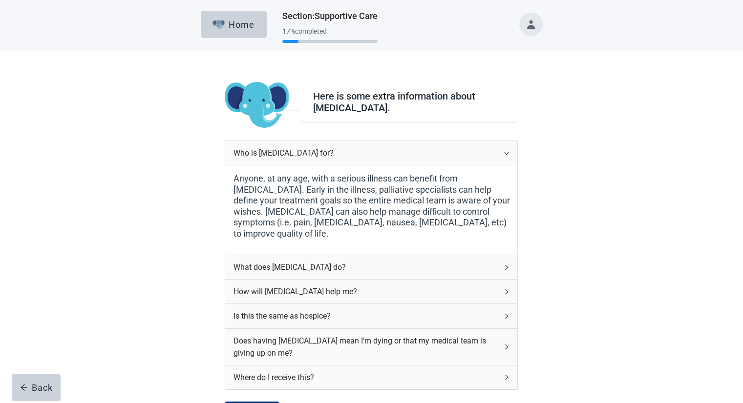
click at [421, 156] on div "Who is [MEDICAL_DATA] for?" at bounding box center [371, 153] width 292 height 24
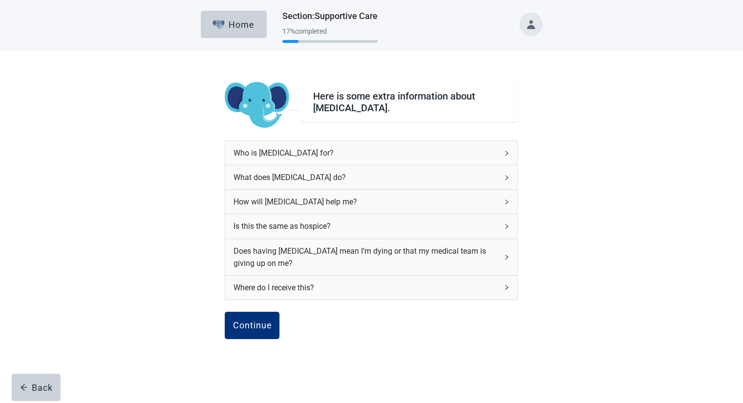
click at [421, 175] on icon "right" at bounding box center [506, 178] width 6 height 6
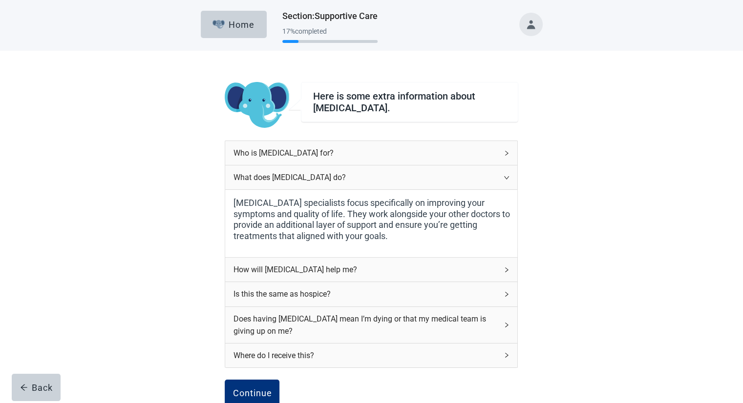
click at [421, 178] on div "What does [MEDICAL_DATA] do?" at bounding box center [371, 178] width 292 height 24
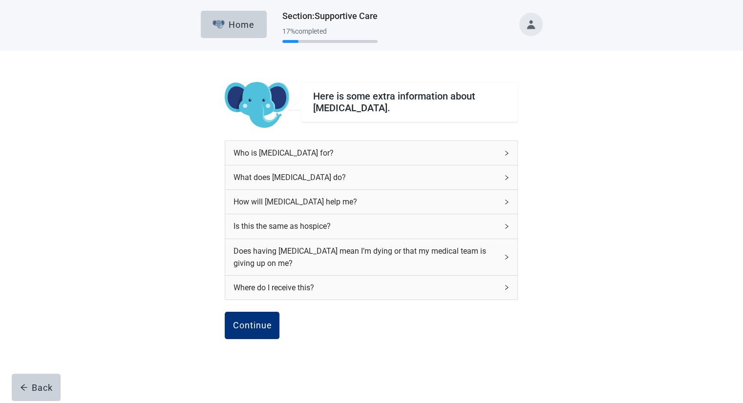
click at [421, 207] on div "How will [MEDICAL_DATA] help me?" at bounding box center [371, 202] width 292 height 24
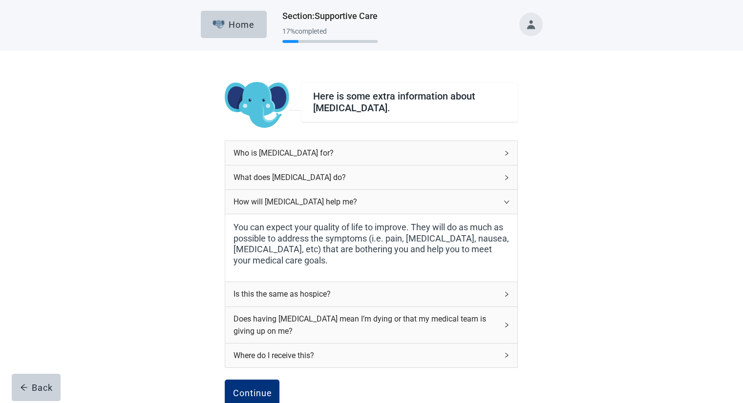
click at [421, 295] on icon "right" at bounding box center [506, 294] width 6 height 6
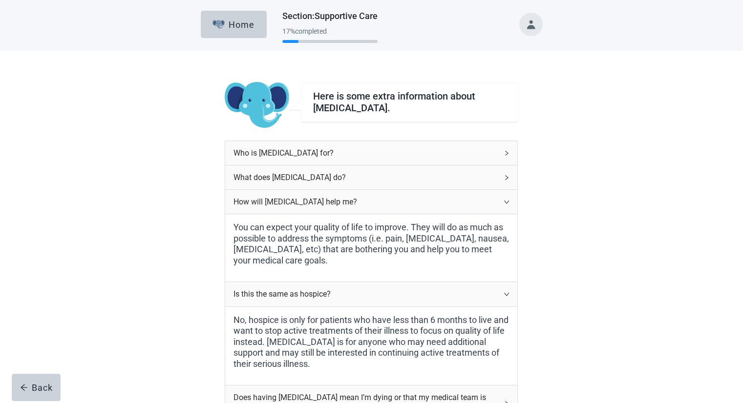
click at [421, 201] on icon "right" at bounding box center [506, 202] width 6 height 6
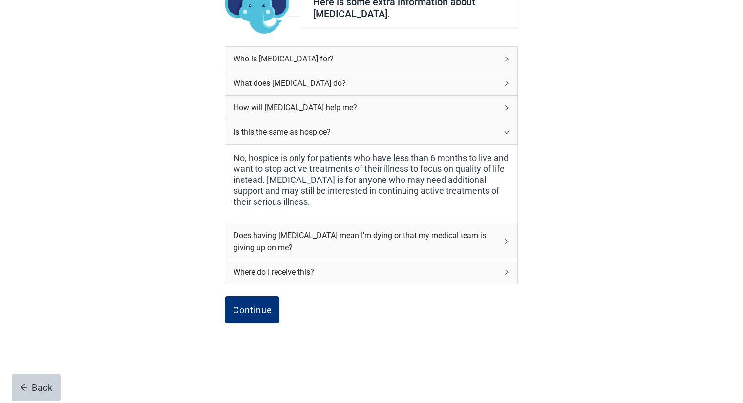
scroll to position [104, 0]
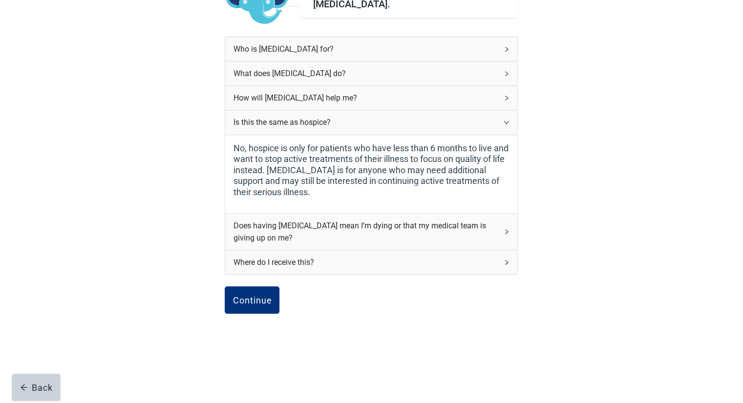
click at [421, 123] on icon "right" at bounding box center [506, 123] width 6 height 6
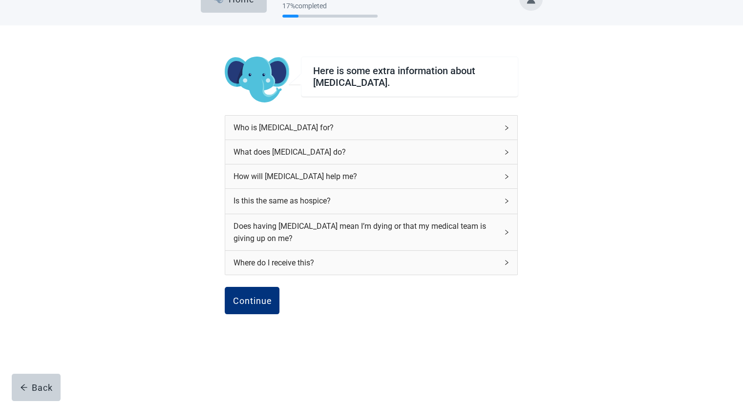
scroll to position [25, 0]
click at [421, 235] on div "Does having [MEDICAL_DATA] mean I’m dying or that my medical team is giving up …" at bounding box center [371, 232] width 292 height 36
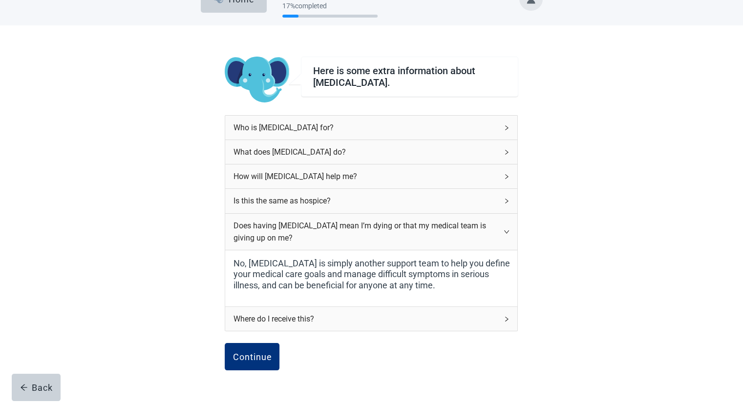
click at [421, 233] on icon "right" at bounding box center [506, 232] width 6 height 6
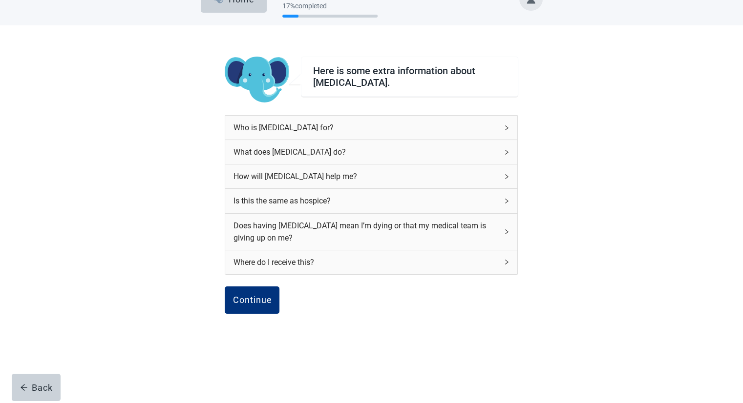
click at [421, 260] on icon "right" at bounding box center [506, 262] width 6 height 6
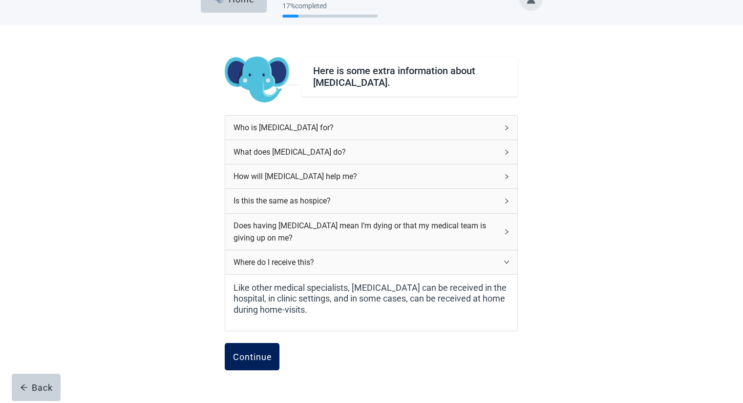
click at [249, 357] on div "Continue" at bounding box center [251, 357] width 39 height 10
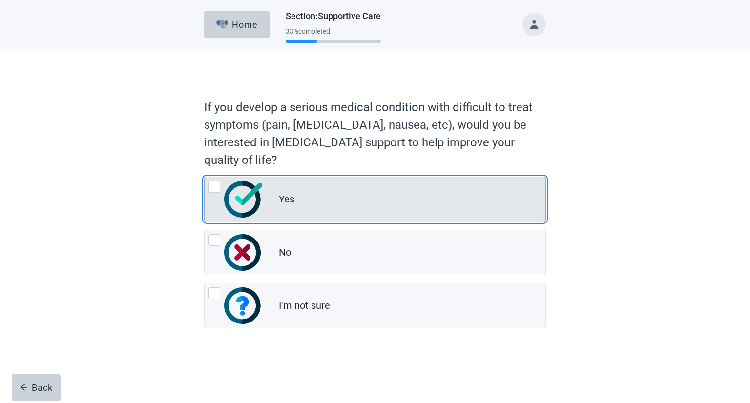
click at [210, 189] on div "Yes, radio button, not checked" at bounding box center [214, 187] width 12 height 12
click at [205, 177] on input "Yes" at bounding box center [204, 177] width 0 height 0
radio input "true"
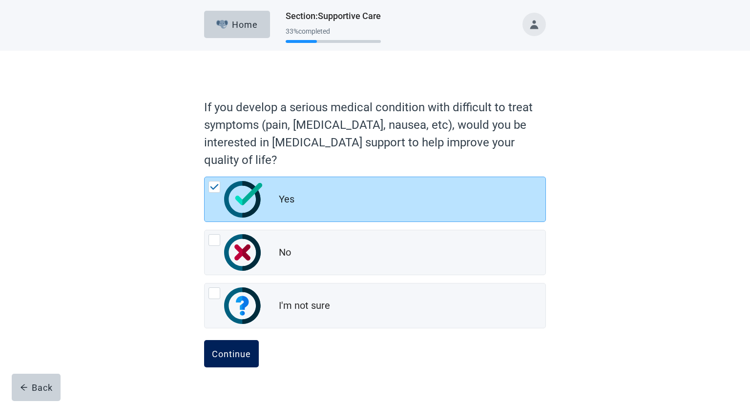
click at [236, 353] on div "Continue" at bounding box center [231, 354] width 39 height 10
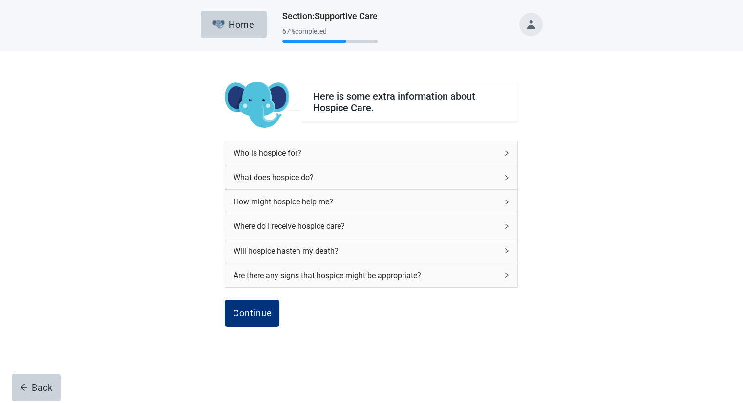
click at [421, 156] on div "Who is hospice for?" at bounding box center [371, 153] width 292 height 24
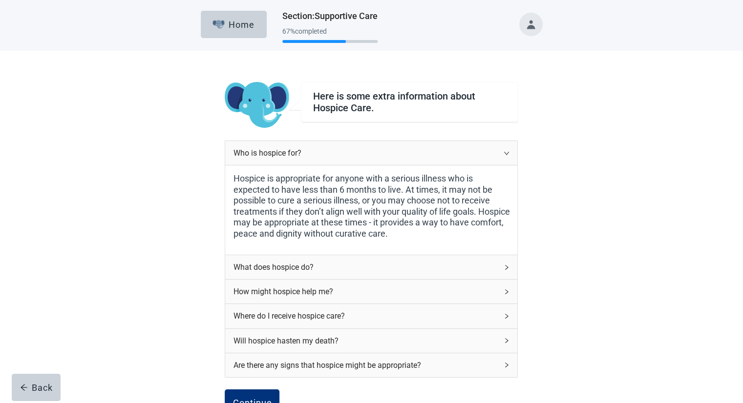
click at [421, 156] on icon "right" at bounding box center [506, 153] width 6 height 6
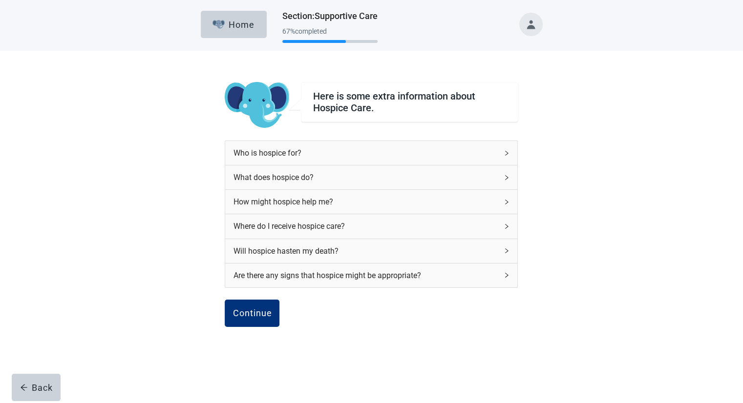
click at [421, 179] on icon "right" at bounding box center [506, 178] width 6 height 6
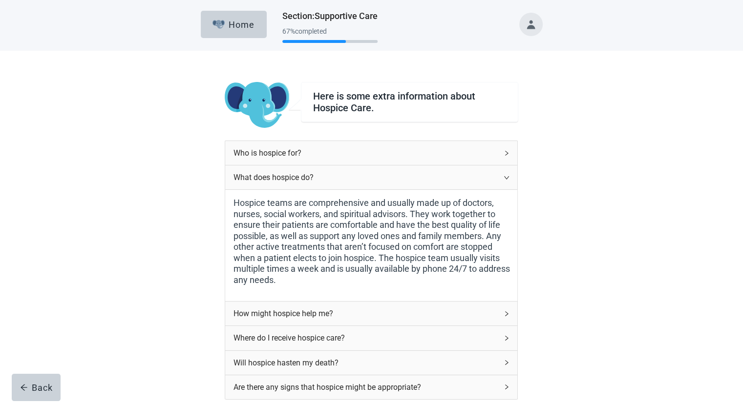
click at [421, 176] on icon "right" at bounding box center [506, 178] width 6 height 6
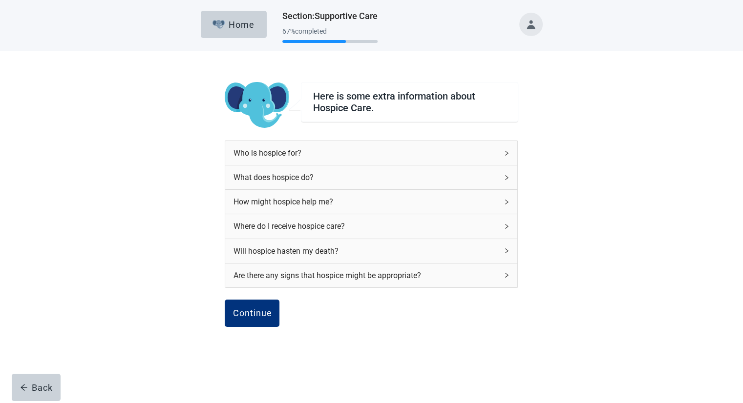
click at [421, 203] on icon "right" at bounding box center [506, 202] width 3 height 5
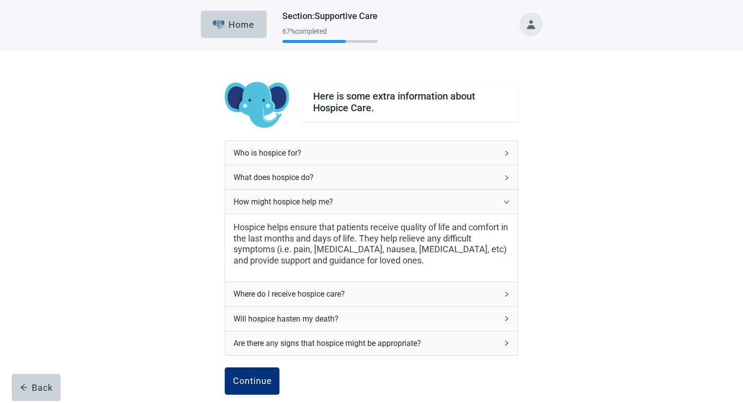
click at [421, 203] on icon "right" at bounding box center [506, 202] width 5 height 3
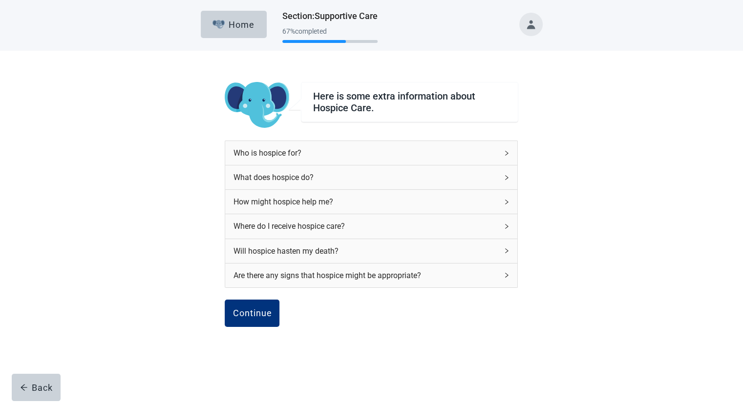
click at [421, 229] on div "Where do I receive hospice care?" at bounding box center [371, 226] width 292 height 24
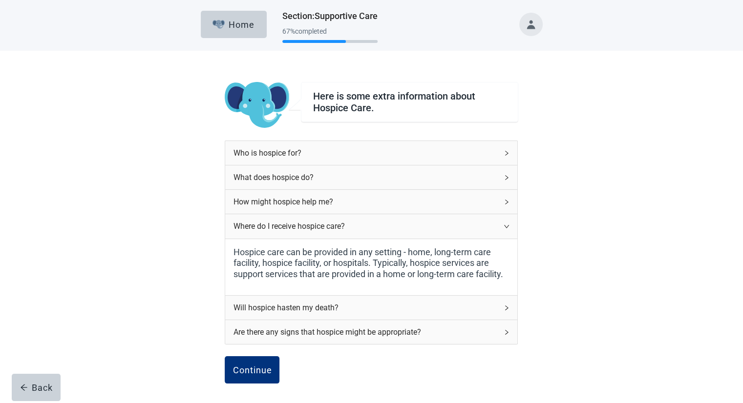
click at [421, 229] on div "Where do I receive hospice care?" at bounding box center [371, 226] width 292 height 24
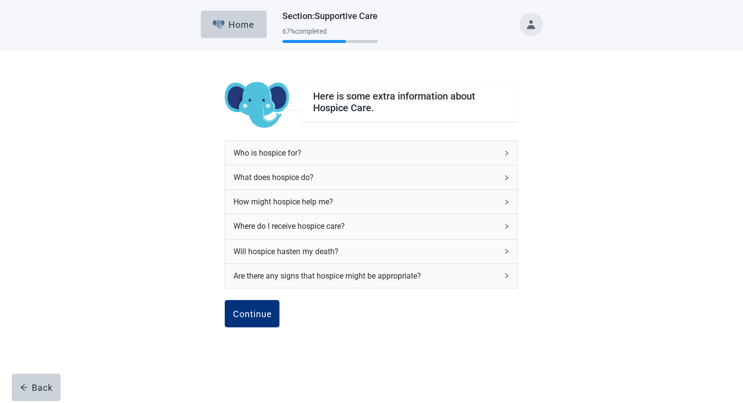
click at [421, 229] on div "Where do I receive hospice care?" at bounding box center [371, 226] width 292 height 24
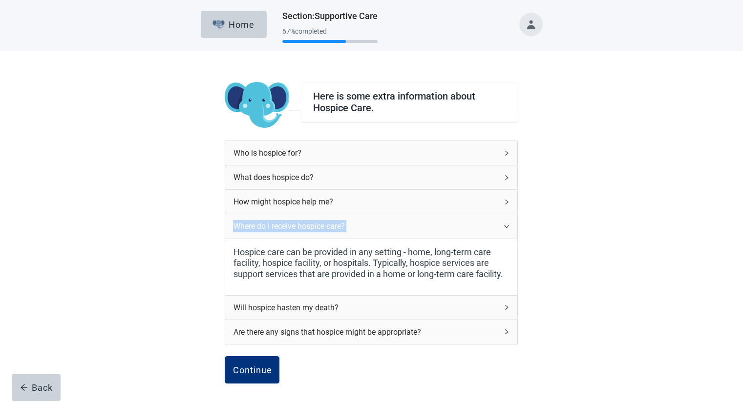
click at [421, 229] on div "Where do I receive hospice care?" at bounding box center [371, 226] width 292 height 24
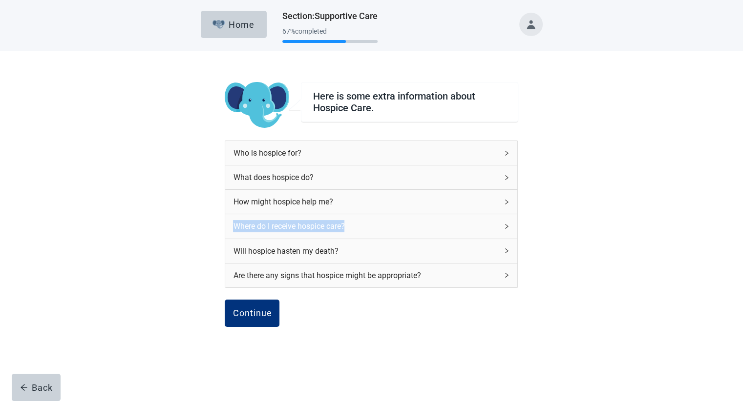
click at [421, 229] on div "Where do I receive hospice care?" at bounding box center [371, 226] width 292 height 24
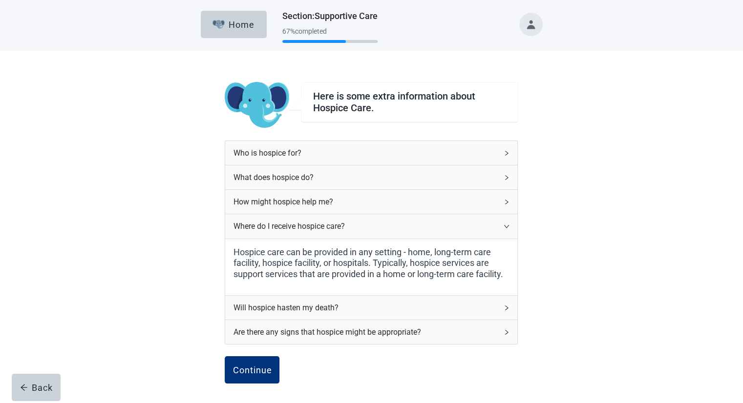
click at [421, 228] on icon "right" at bounding box center [506, 227] width 6 height 6
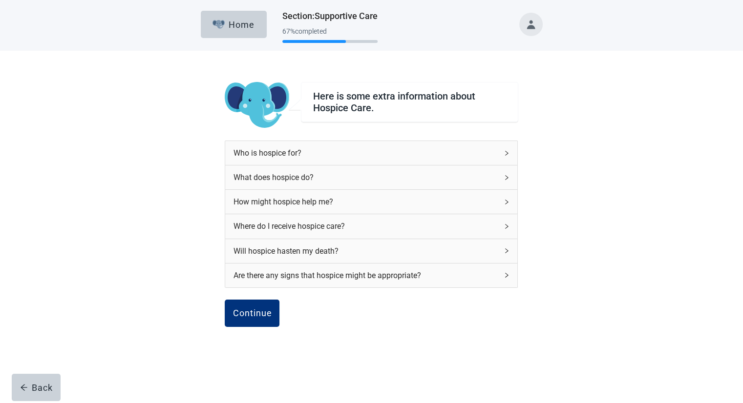
click at [421, 251] on icon "right" at bounding box center [506, 251] width 6 height 6
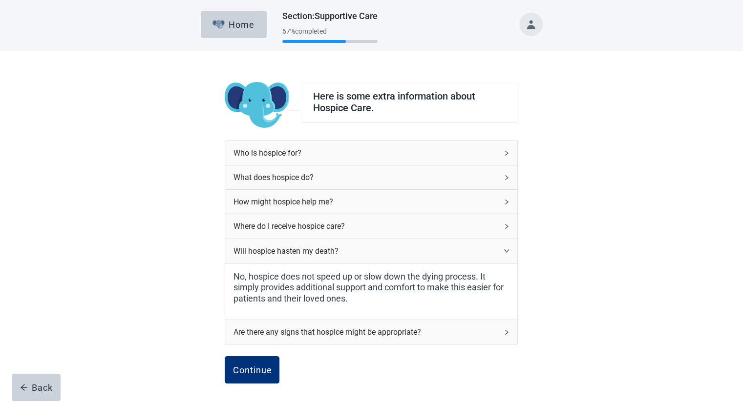
click at [421, 251] on icon "right" at bounding box center [506, 251] width 6 height 6
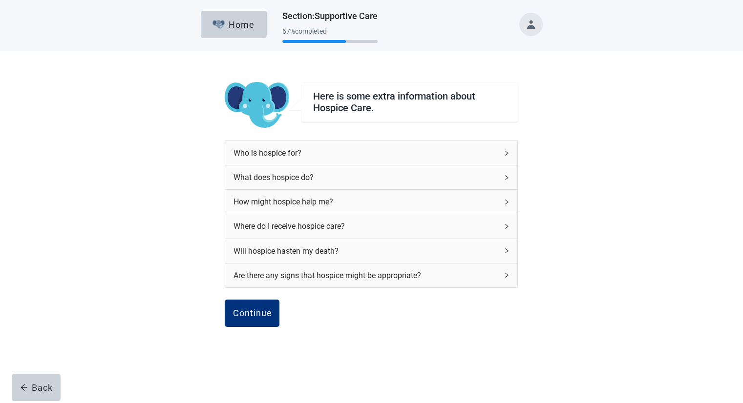
click at [421, 268] on div "Are there any signs that hospice might be appropriate?" at bounding box center [371, 276] width 292 height 24
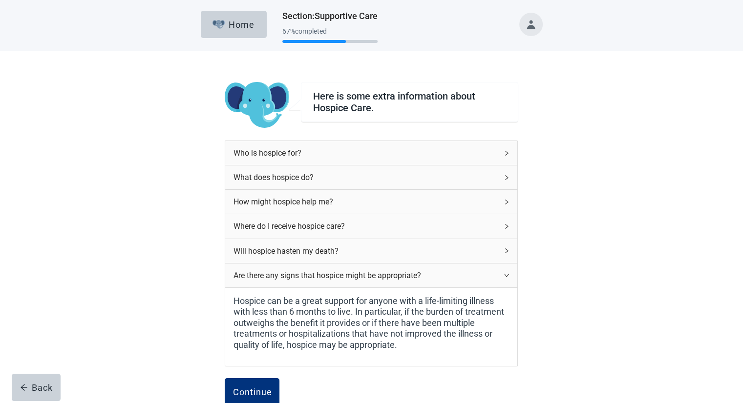
click at [421, 268] on div "Are there any signs that hospice might be appropriate?" at bounding box center [371, 276] width 292 height 24
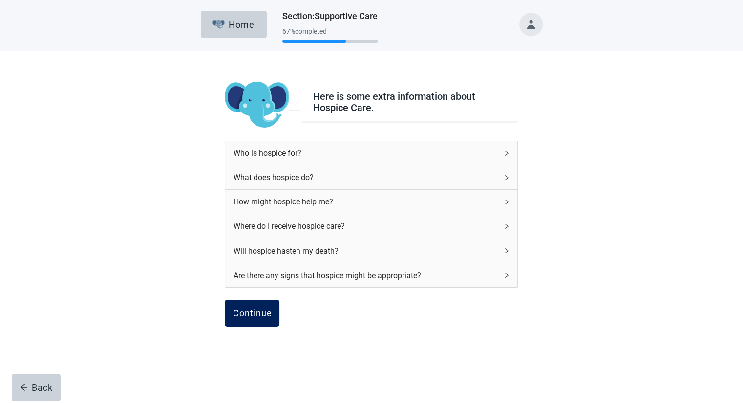
click at [253, 309] on div "Continue" at bounding box center [251, 314] width 39 height 10
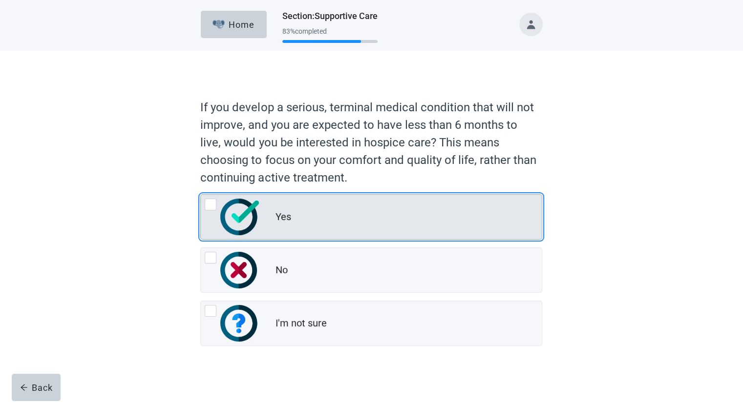
click at [205, 205] on div "Yes, radio button, not checked" at bounding box center [211, 205] width 12 height 12
click at [201, 195] on input "Yes" at bounding box center [200, 194] width 0 height 0
radio input "true"
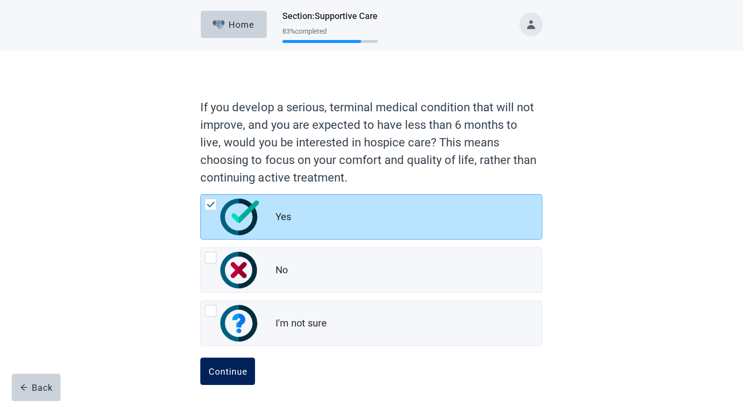
click at [224, 372] on div "Continue" at bounding box center [227, 372] width 39 height 10
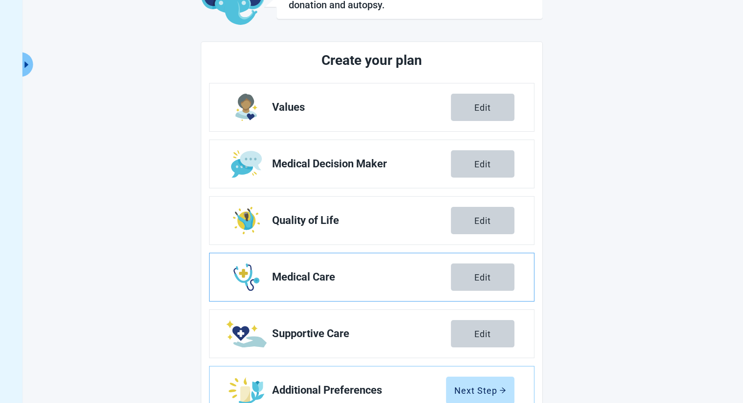
scroll to position [115, 0]
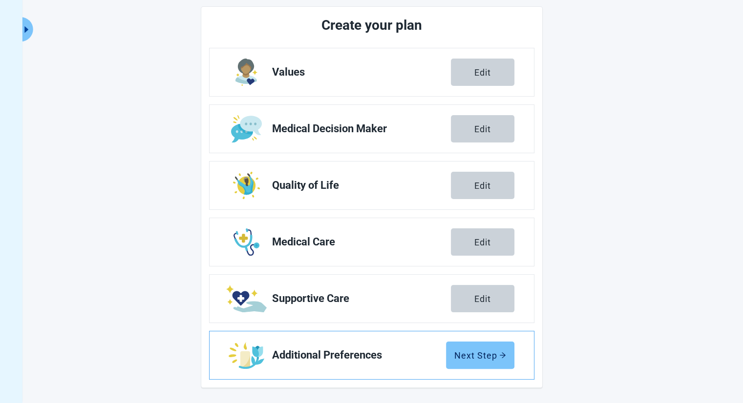
click at [421, 360] on button "Next Step" at bounding box center [480, 355] width 68 height 27
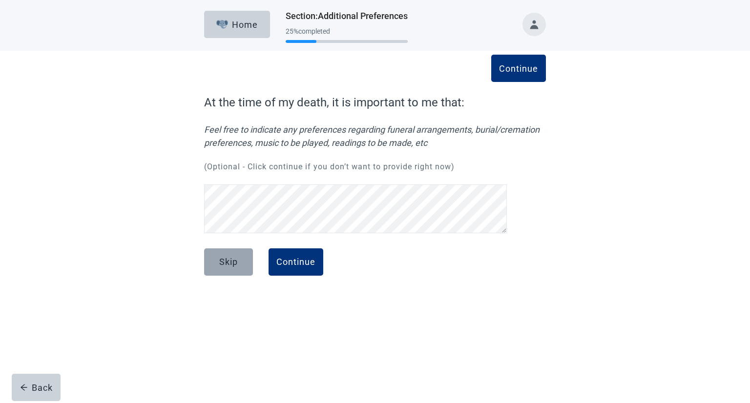
click at [231, 263] on div "Skip" at bounding box center [228, 262] width 19 height 10
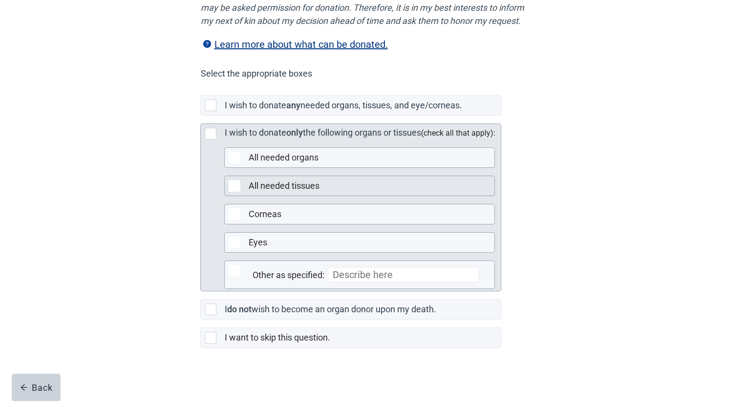
scroll to position [195, 0]
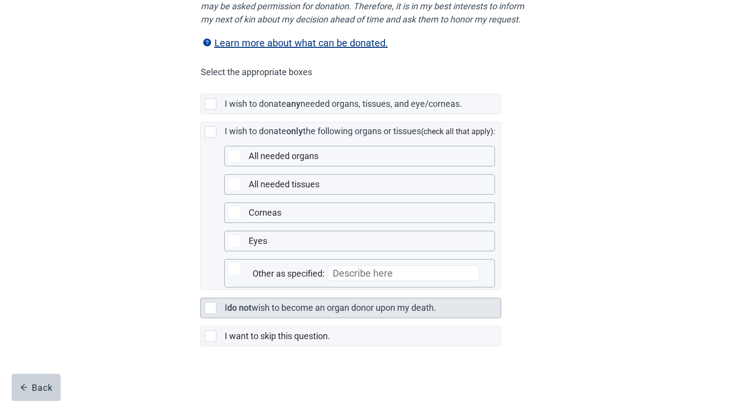
click at [213, 314] on div "Main content" at bounding box center [211, 308] width 12 height 12
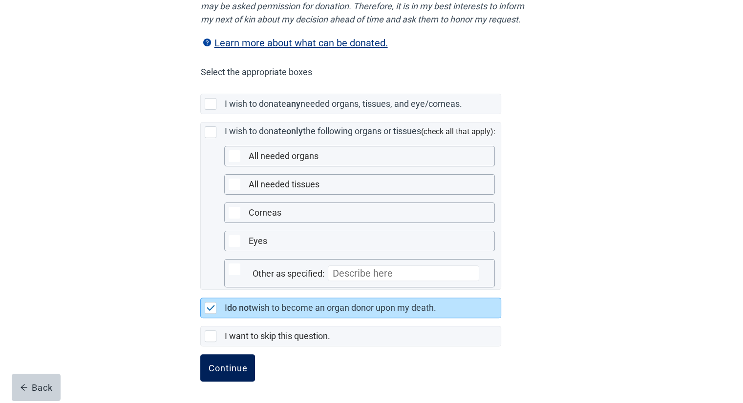
click at [228, 373] on div "Continue" at bounding box center [227, 368] width 39 height 10
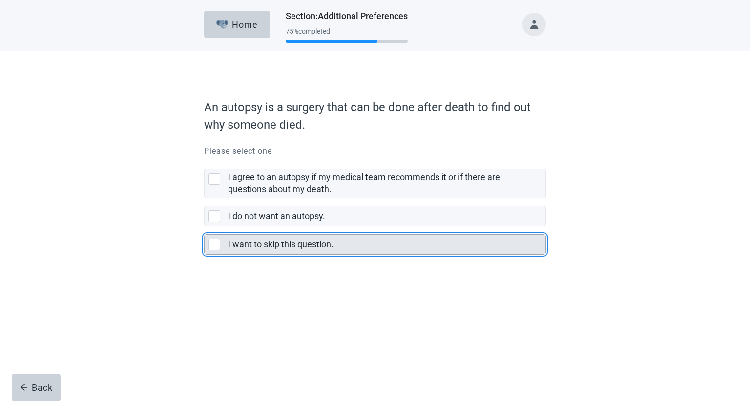
click at [213, 245] on div "I want to skip this question., checkbox, not selected" at bounding box center [214, 245] width 12 height 12
click at [205, 227] on input "I want to skip this question." at bounding box center [204, 227] width 0 height 0
checkbox input "true"
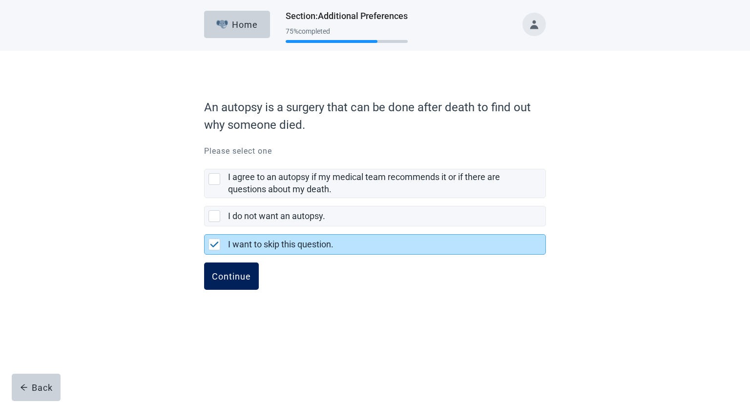
click at [228, 273] on div "Continue" at bounding box center [231, 276] width 39 height 10
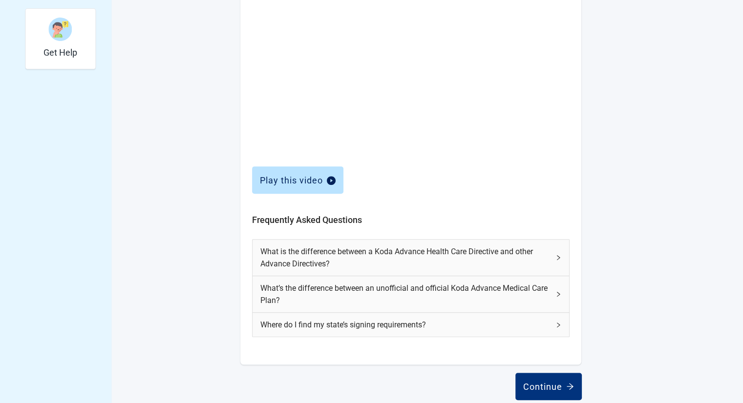
scroll to position [354, 0]
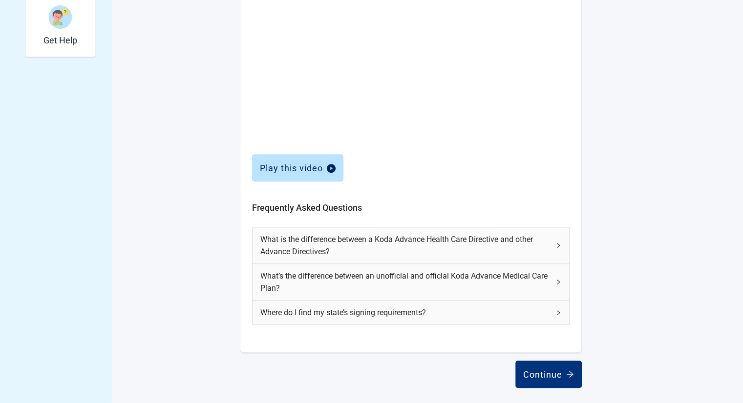
click at [421, 244] on div "What is the difference between a Koda Advance Health Care Directive and other A…" at bounding box center [410, 246] width 316 height 36
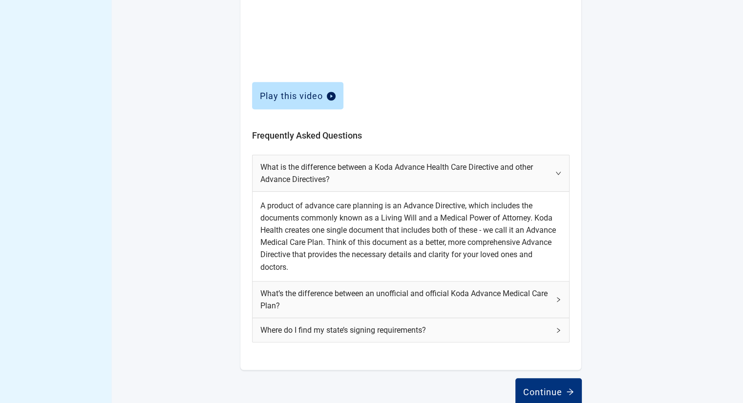
scroll to position [443, 0]
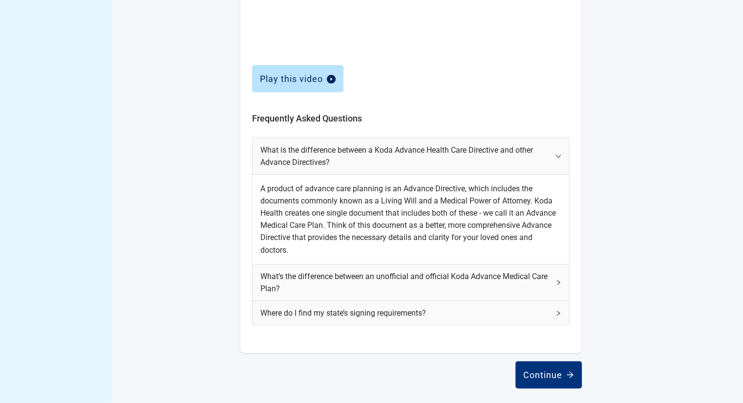
click at [421, 282] on div "What’s the difference between an unofficial and official Koda Advance Medical C…" at bounding box center [410, 283] width 316 height 36
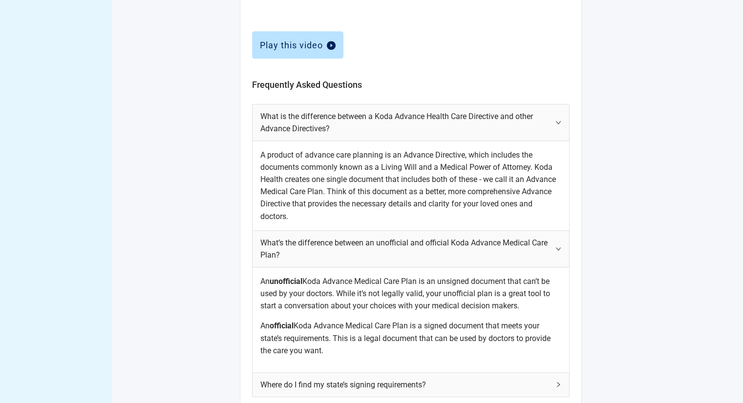
scroll to position [492, 0]
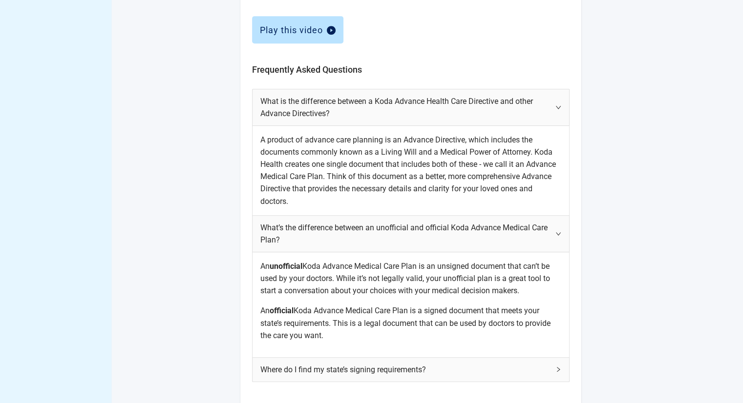
click at [421, 369] on icon "right" at bounding box center [558, 370] width 6 height 6
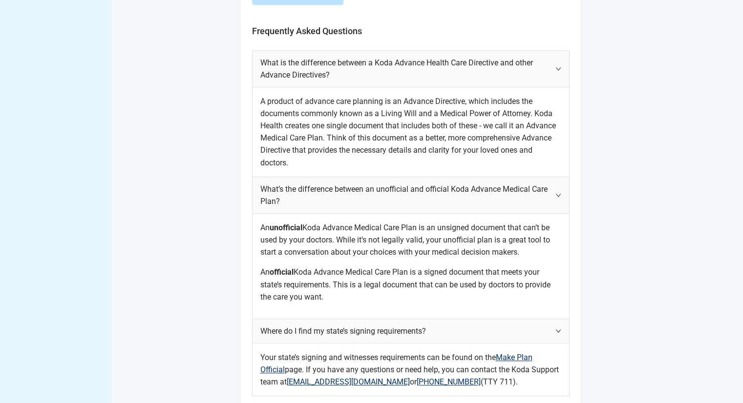
scroll to position [590, 0]
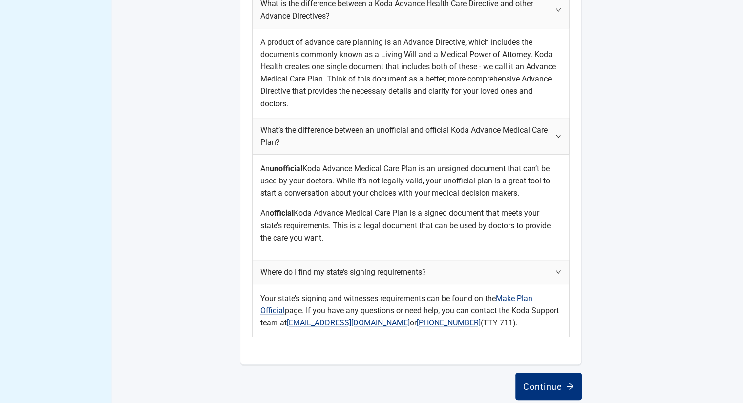
click at [421, 297] on link "Make Plan Official" at bounding box center [396, 304] width 272 height 21
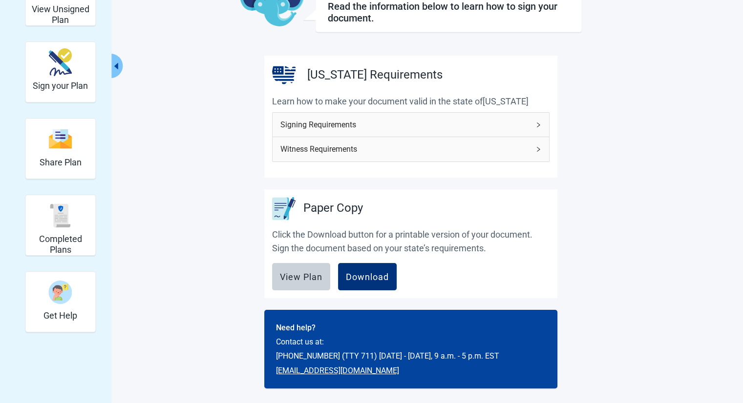
scroll to position [30, 0]
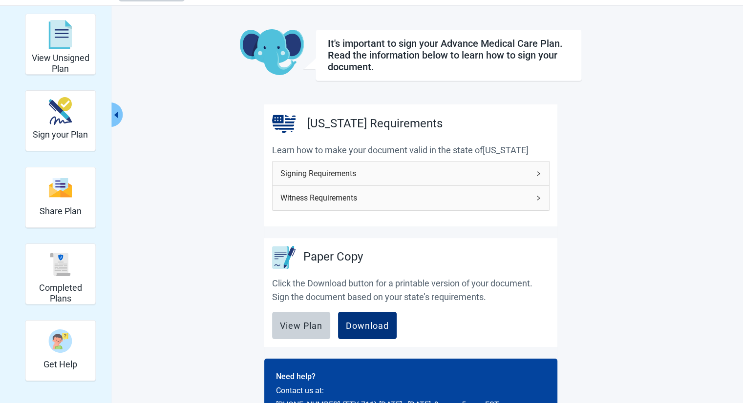
click at [421, 174] on icon "right" at bounding box center [538, 174] width 6 height 6
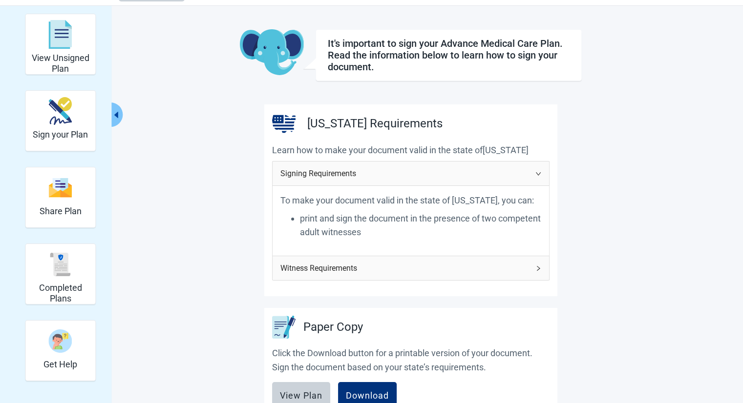
click at [421, 267] on icon "right" at bounding box center [538, 269] width 6 height 6
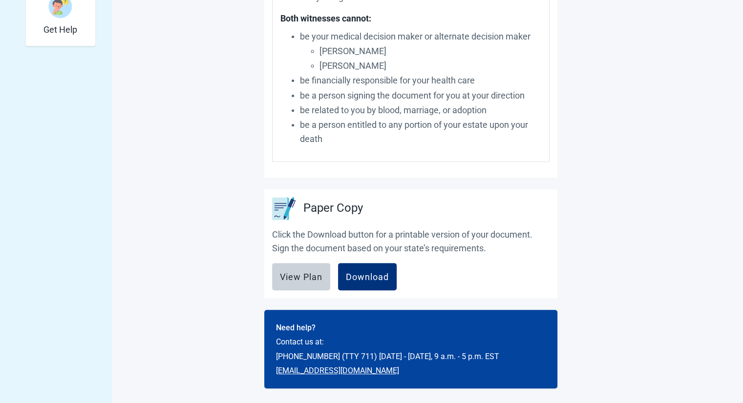
scroll to position [316, 0]
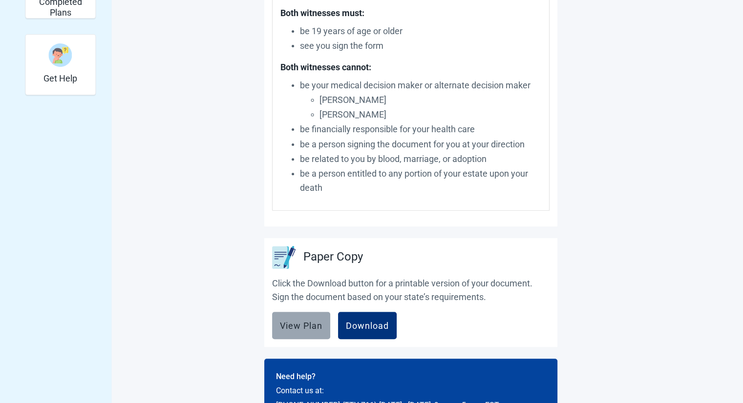
click at [287, 325] on div "View Plan" at bounding box center [301, 326] width 42 height 10
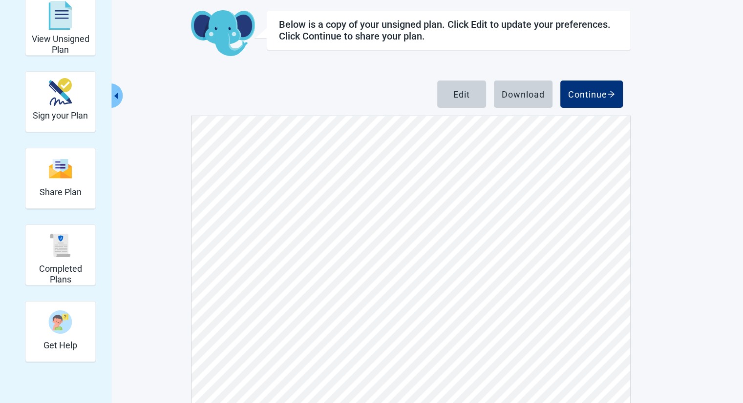
scroll to position [5224, 0]
click at [421, 93] on div "Edit" at bounding box center [461, 94] width 17 height 10
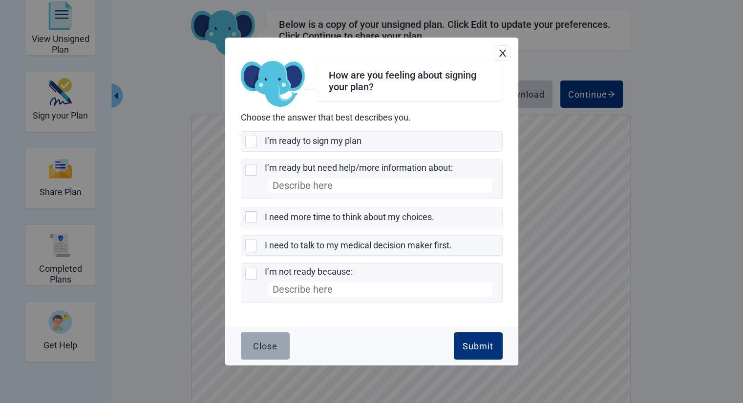
click at [253, 350] on div "Close" at bounding box center [265, 346] width 24 height 10
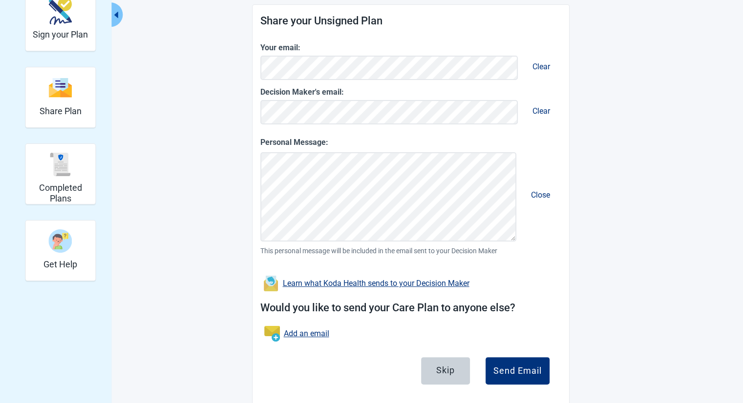
scroll to position [146, 0]
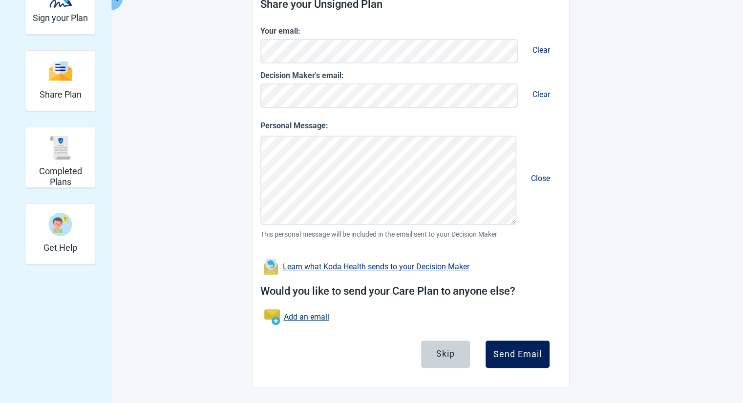
click at [421, 354] on div "Send Email" at bounding box center [517, 355] width 48 height 10
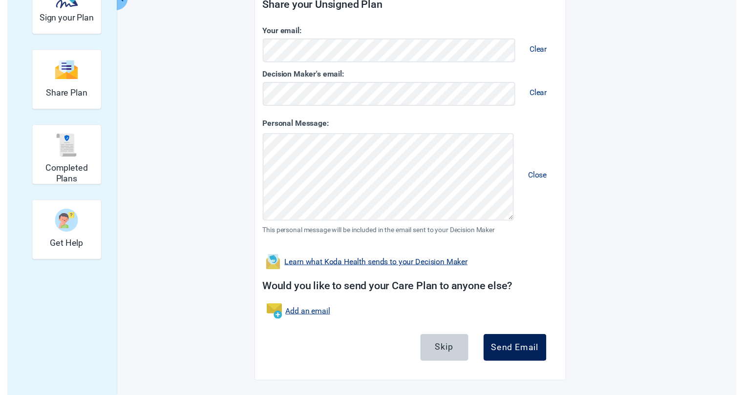
scroll to position [104, 0]
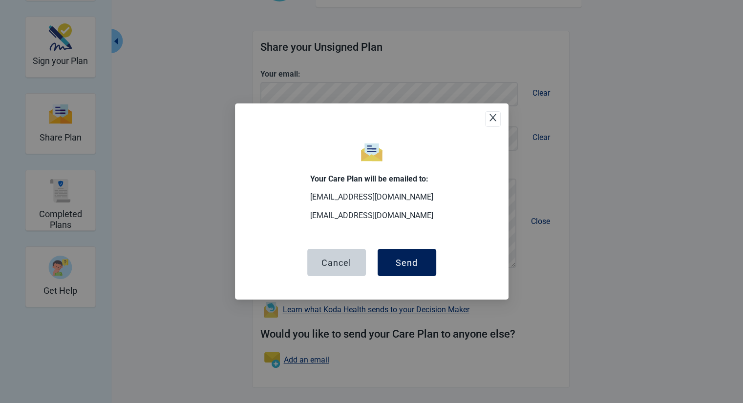
click at [414, 268] on div "Send" at bounding box center [406, 263] width 22 height 10
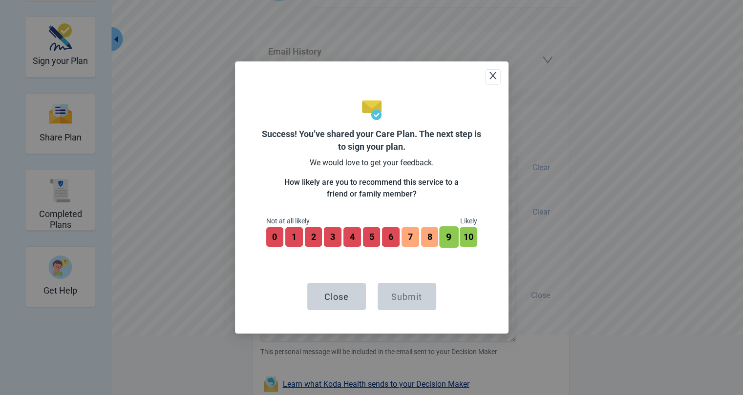
click at [421, 241] on button "9" at bounding box center [448, 237] width 19 height 21
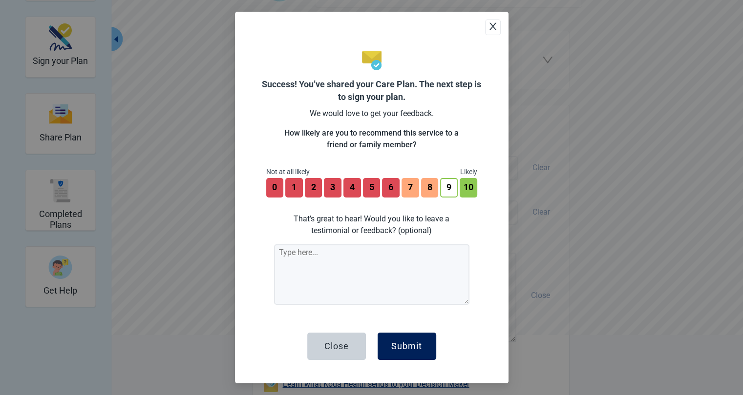
click at [403, 351] on div "Submit" at bounding box center [406, 347] width 31 height 10
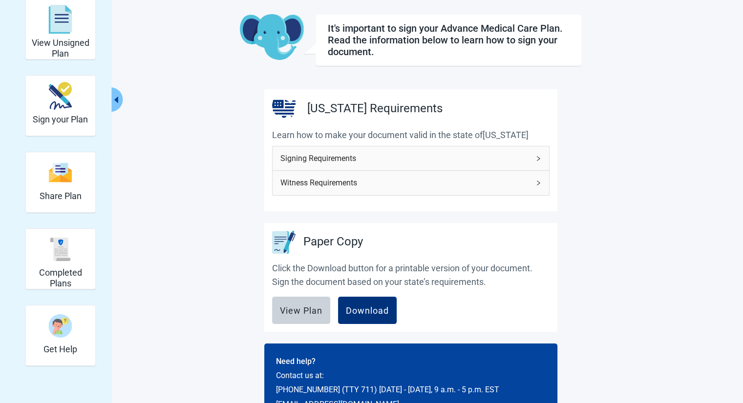
scroll to position [30, 0]
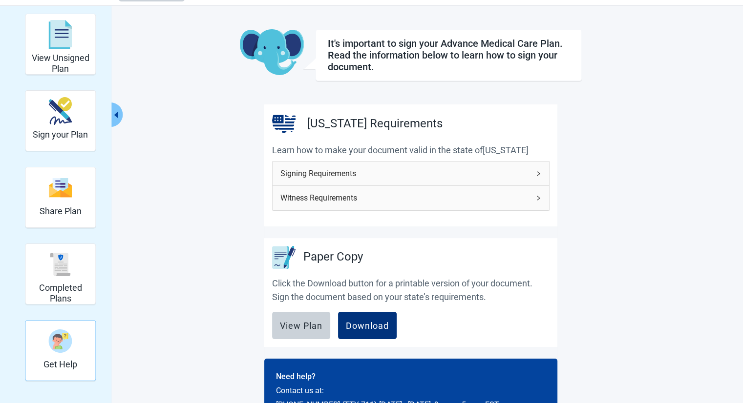
click at [71, 358] on div "Get Help" at bounding box center [60, 341] width 34 height 37
